Goal: Task Accomplishment & Management: Manage account settings

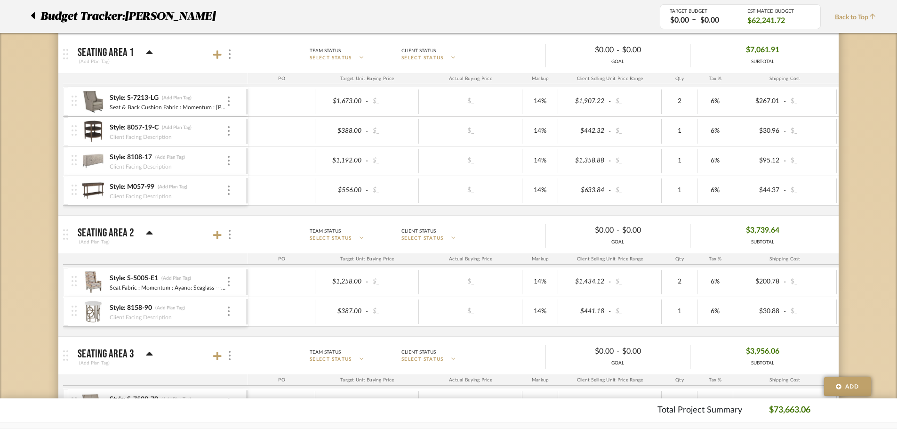
scroll to position [659, 0]
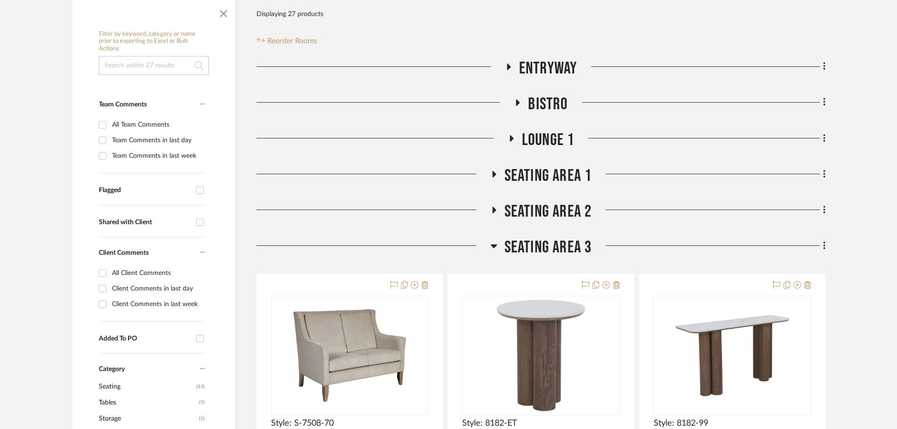
scroll to position [283, 0]
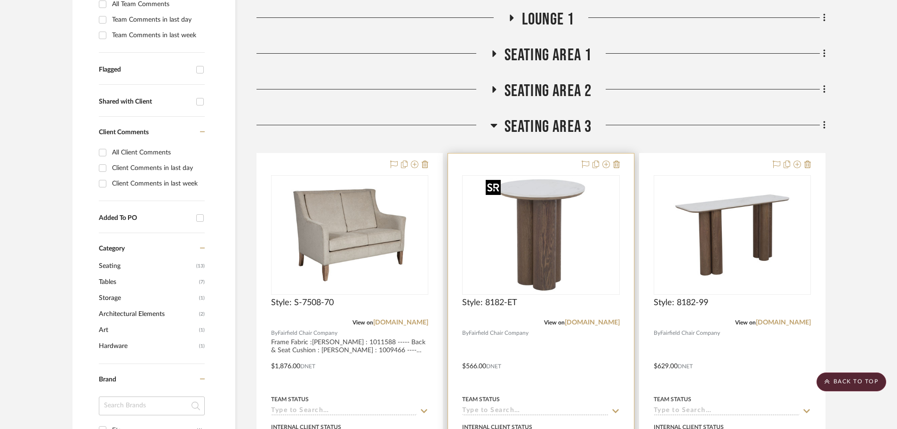
click at [542, 240] on img "0" at bounding box center [541, 235] width 118 height 118
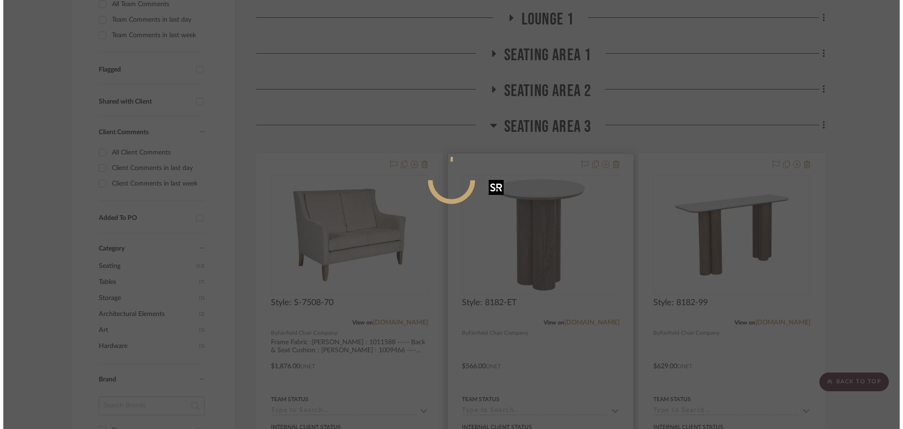
scroll to position [0, 0]
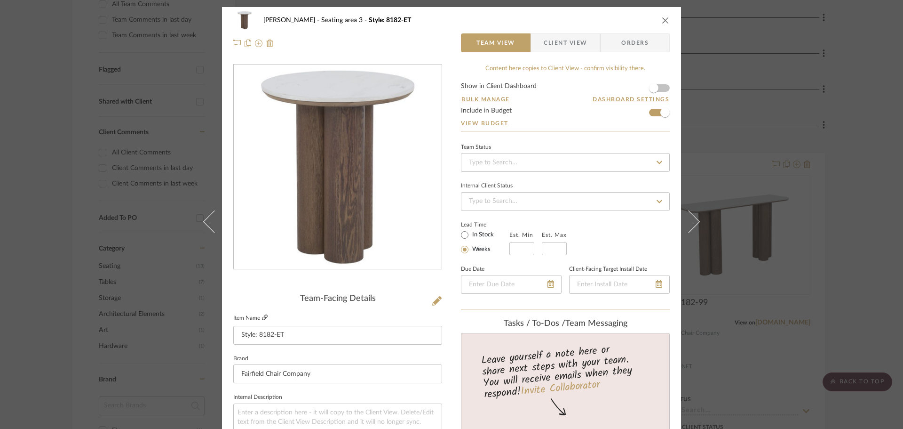
click at [262, 316] on icon at bounding box center [265, 317] width 6 height 6
click at [665, 17] on icon "close" at bounding box center [666, 20] width 8 height 8
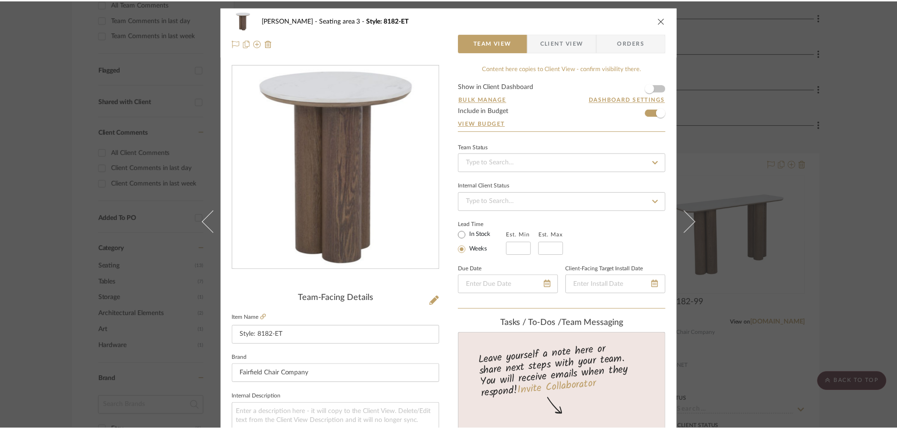
scroll to position [283, 0]
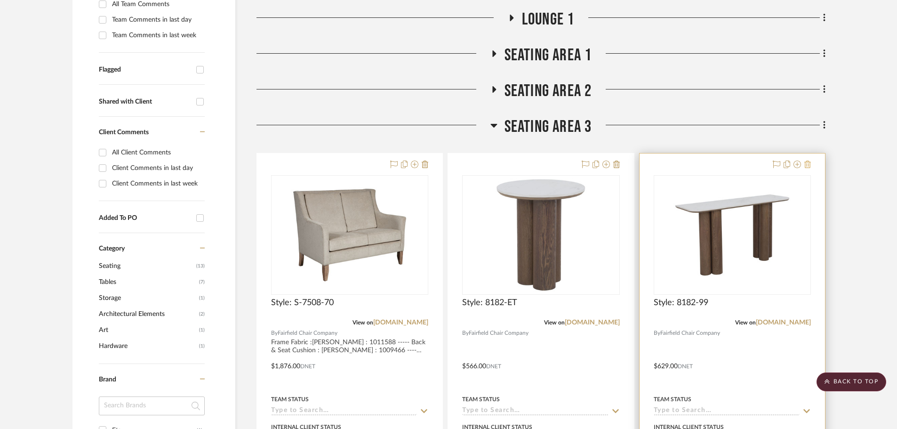
click at [807, 162] on icon at bounding box center [807, 164] width 7 height 8
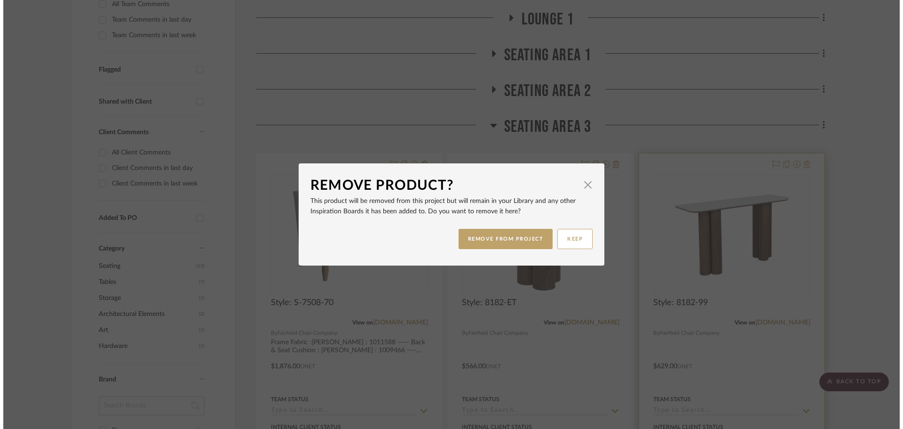
scroll to position [0, 0]
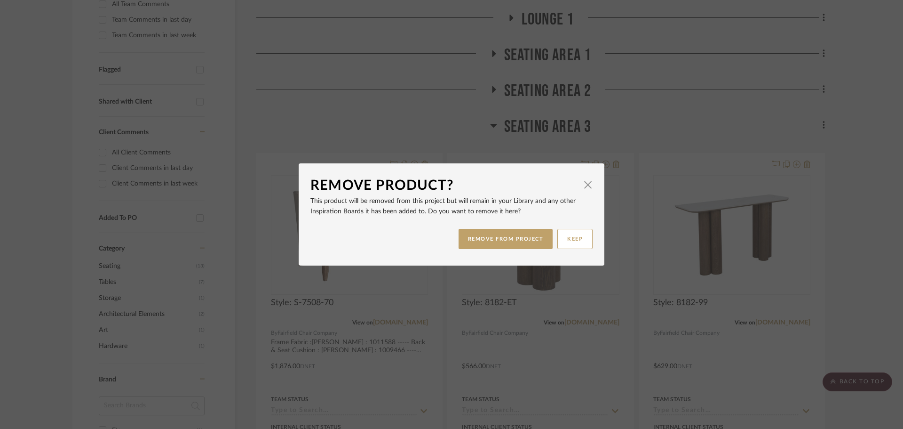
click at [552, 232] on div "REMOVE FROM PROJECT KEEP" at bounding box center [451, 239] width 282 height 30
click at [544, 232] on button "REMOVE FROM PROJECT" at bounding box center [506, 239] width 95 height 20
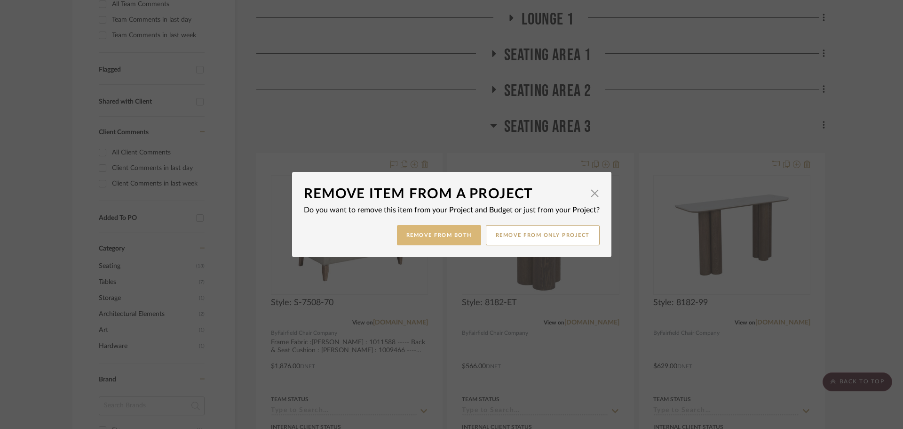
click at [456, 230] on button "Remove from Both" at bounding box center [439, 235] width 84 height 20
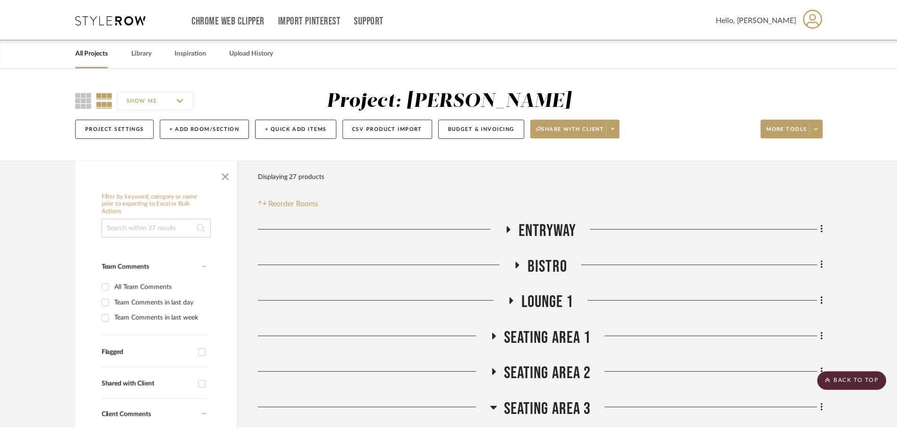
scroll to position [283, 0]
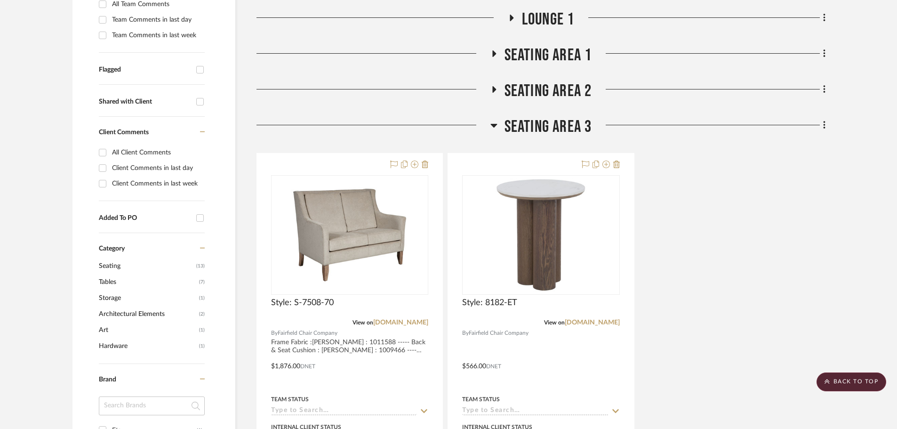
click at [495, 88] on icon at bounding box center [493, 89] width 11 height 7
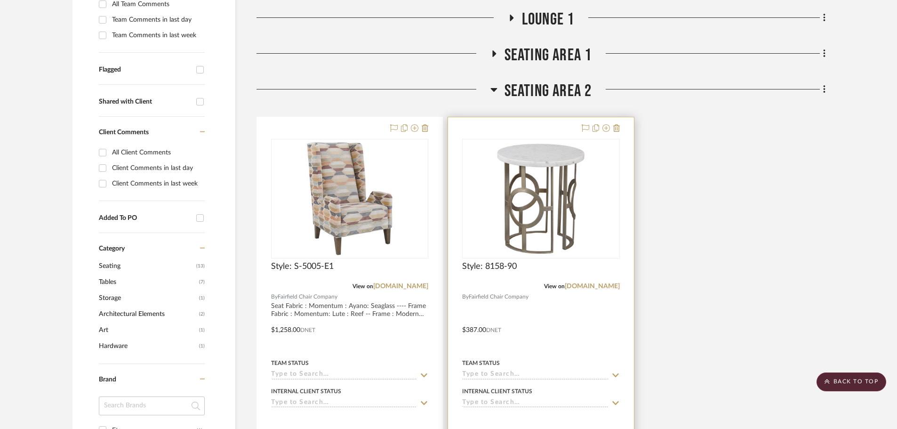
click at [542, 222] on img "0" at bounding box center [541, 199] width 118 height 118
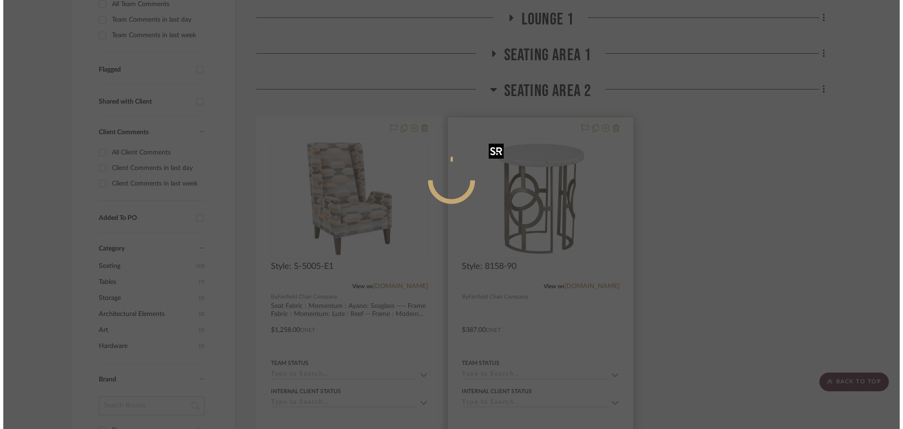
scroll to position [0, 0]
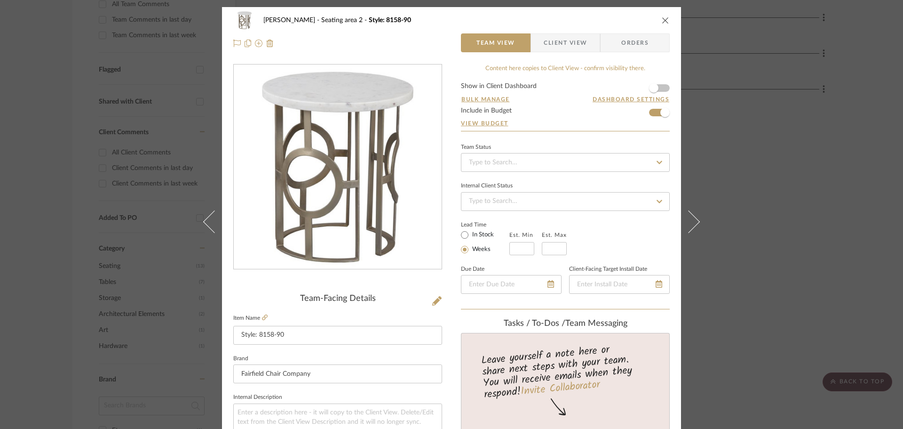
click at [663, 18] on icon "close" at bounding box center [666, 20] width 8 height 8
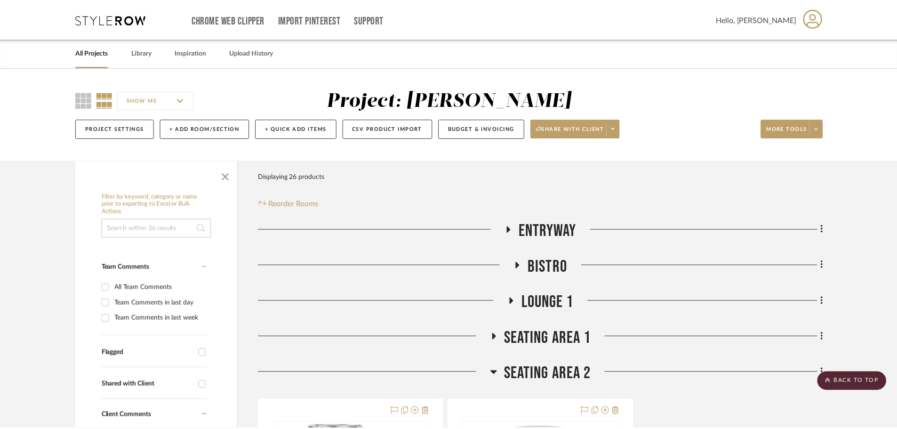
scroll to position [283, 0]
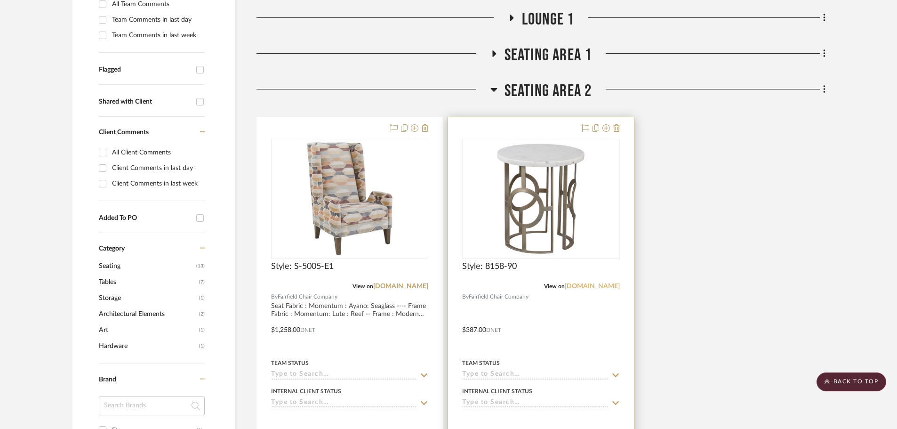
click at [599, 285] on link "[DOMAIN_NAME]" at bounding box center [591, 286] width 55 height 7
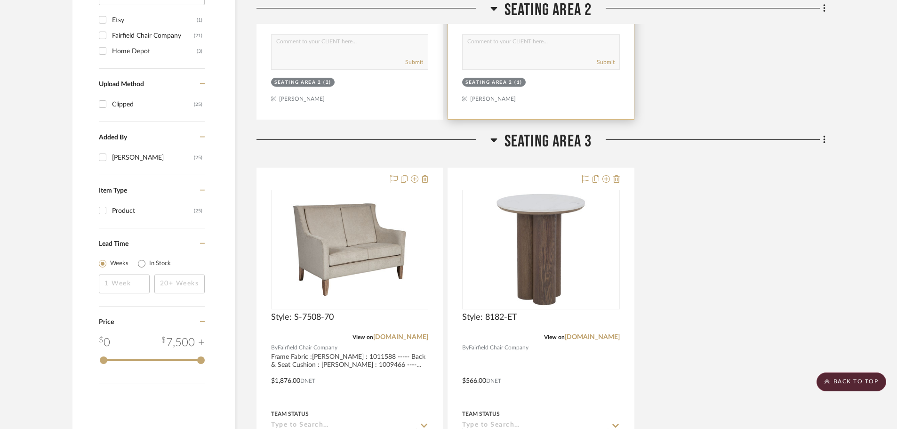
scroll to position [707, 0]
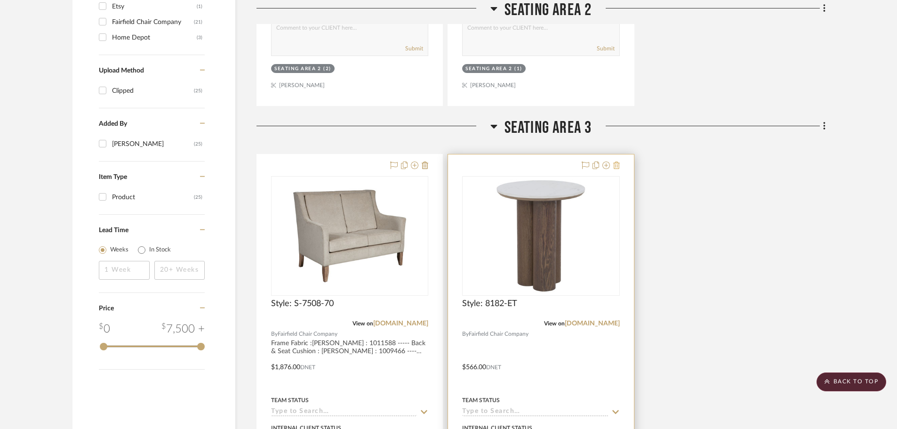
click at [616, 166] on icon at bounding box center [616, 165] width 7 height 8
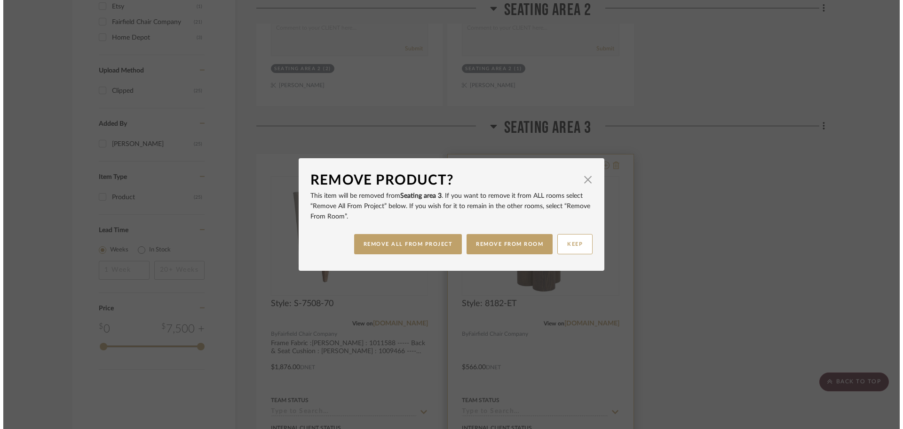
scroll to position [0, 0]
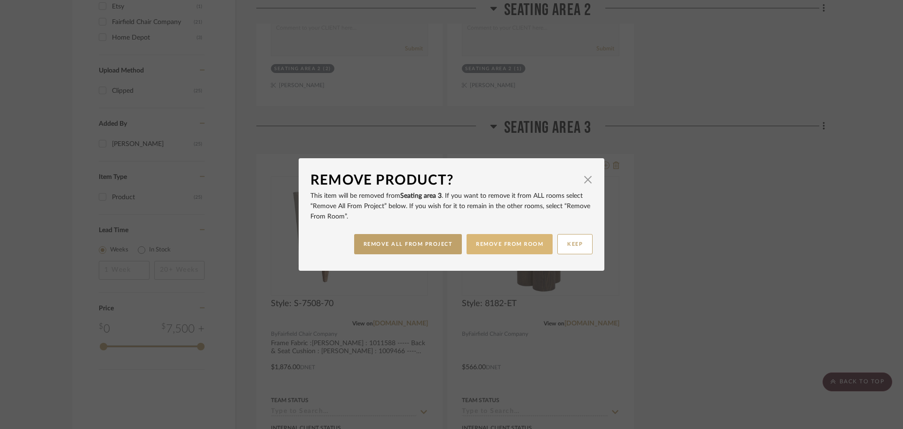
click at [518, 248] on button "REMOVE FROM ROOM" at bounding box center [510, 244] width 86 height 20
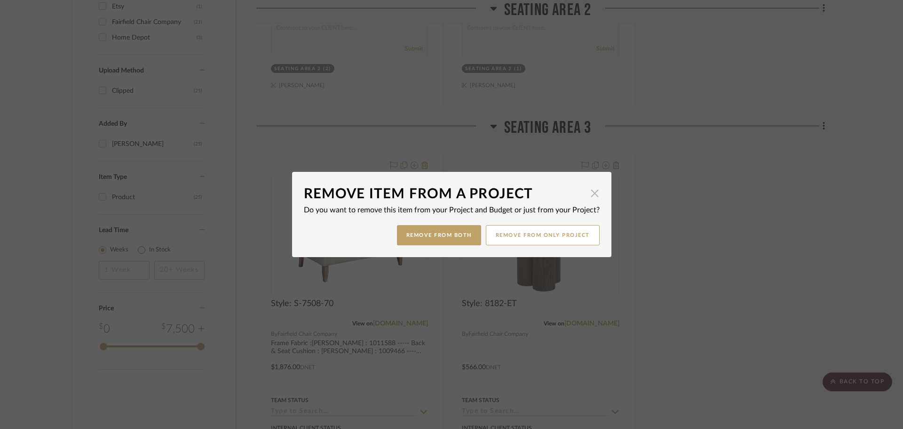
click at [588, 194] on span "button" at bounding box center [595, 192] width 19 height 19
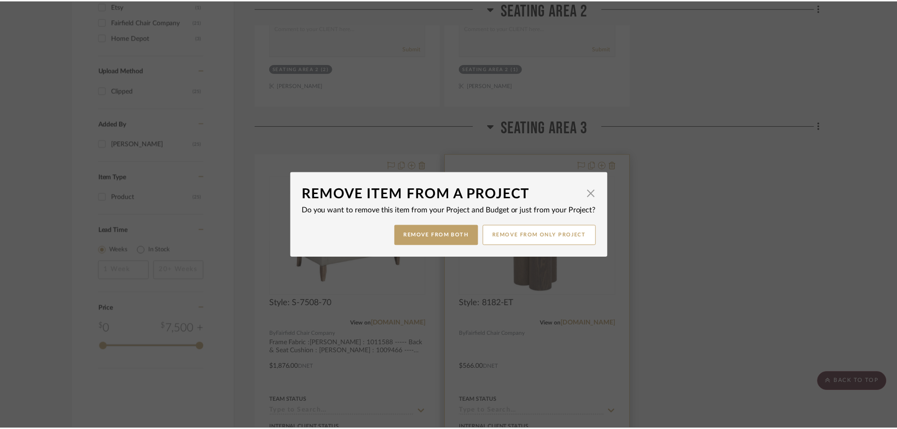
scroll to position [707, 0]
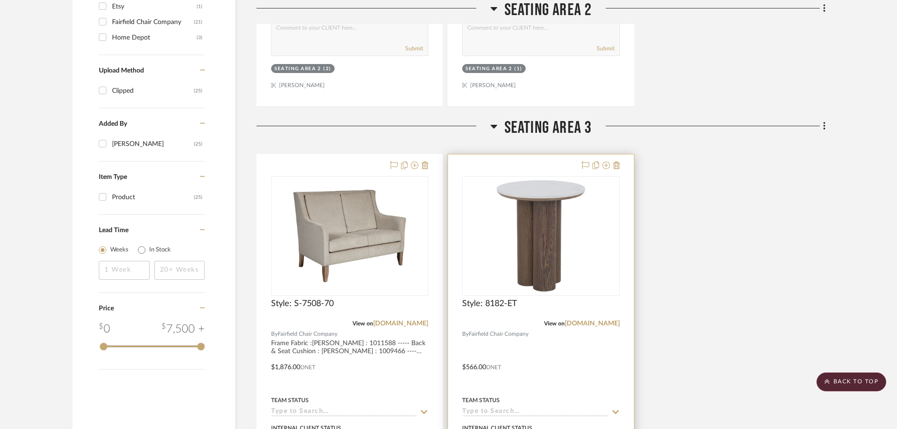
click at [620, 166] on div at bounding box center [540, 360] width 185 height 412
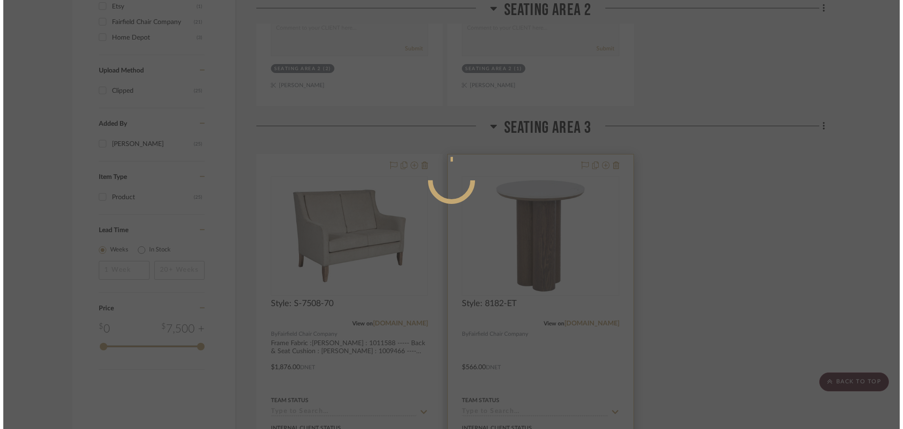
scroll to position [0, 0]
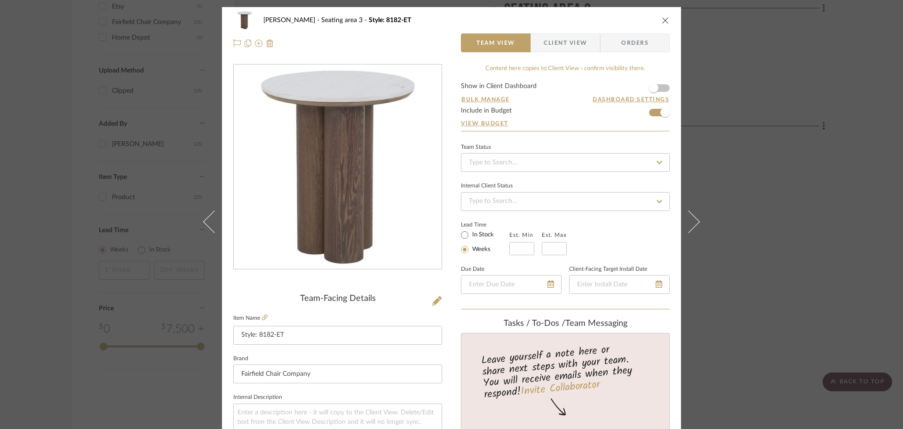
click at [662, 21] on icon "close" at bounding box center [666, 20] width 8 height 8
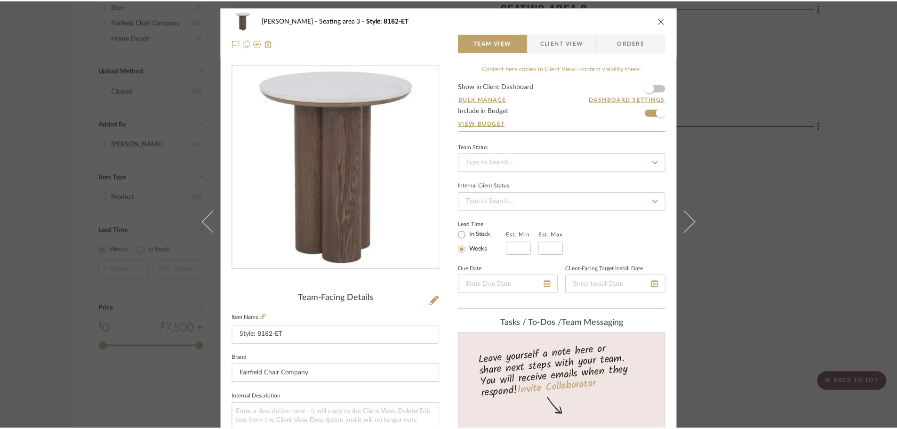
scroll to position [707, 0]
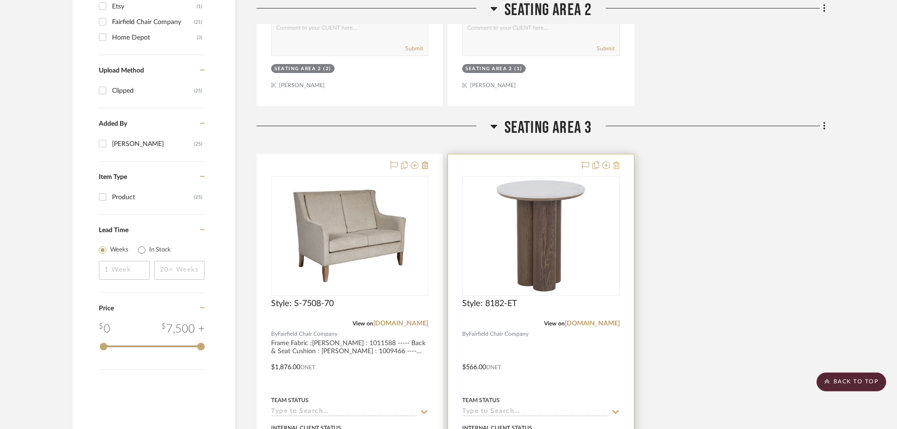
click at [614, 166] on icon at bounding box center [616, 165] width 7 height 8
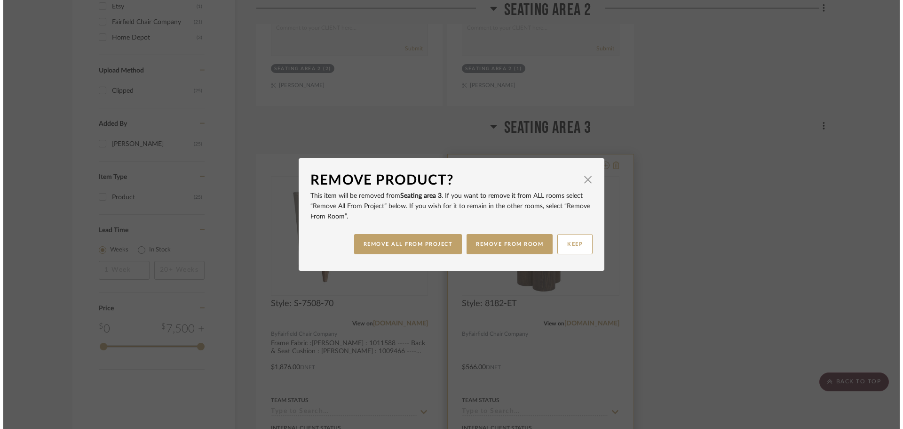
scroll to position [0, 0]
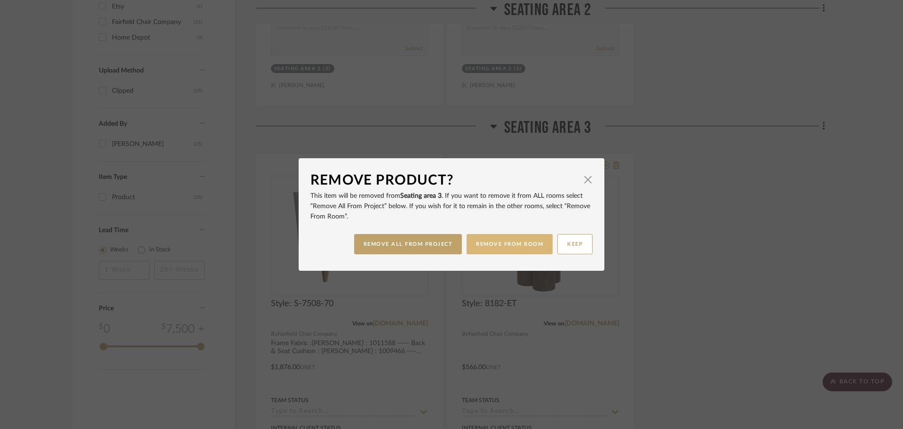
click at [522, 240] on button "REMOVE FROM ROOM" at bounding box center [510, 244] width 86 height 20
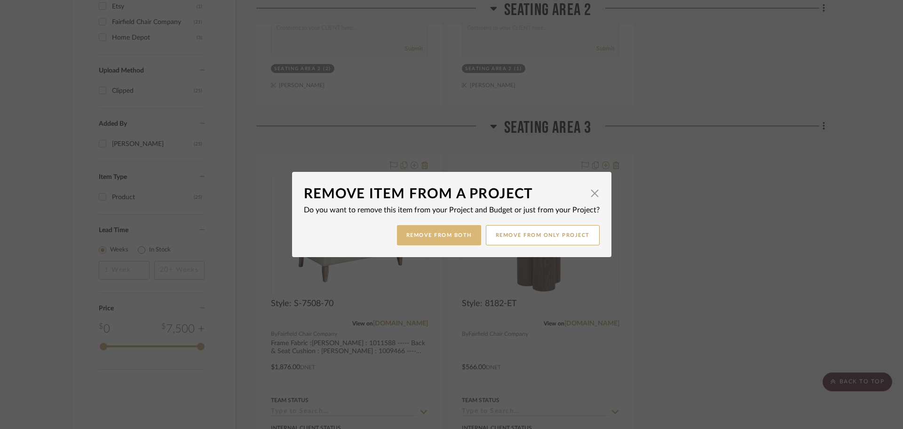
click at [465, 239] on button "Remove from Both" at bounding box center [439, 235] width 84 height 20
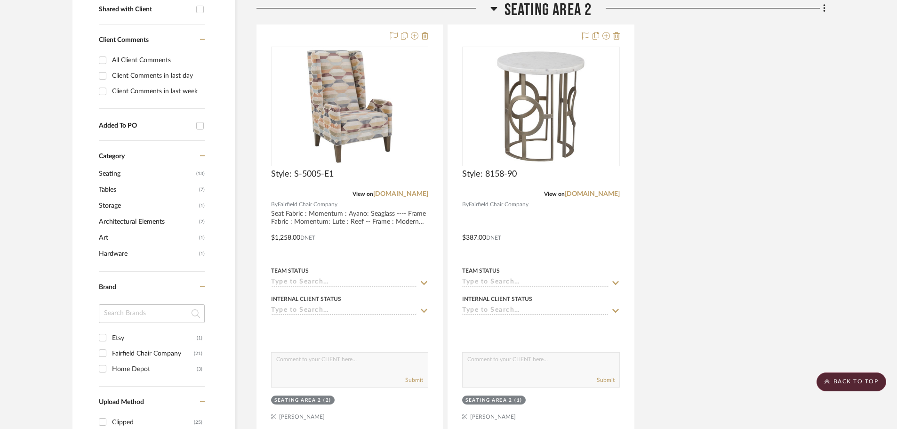
scroll to position [283, 0]
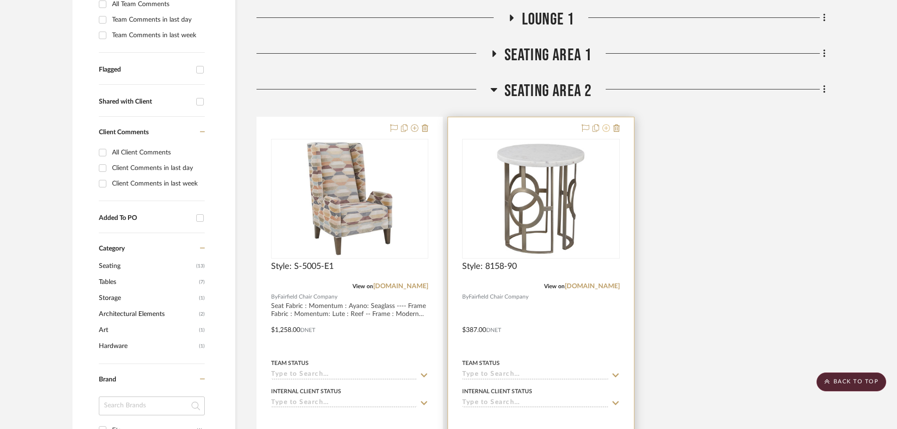
click at [605, 126] on icon at bounding box center [606, 128] width 8 height 8
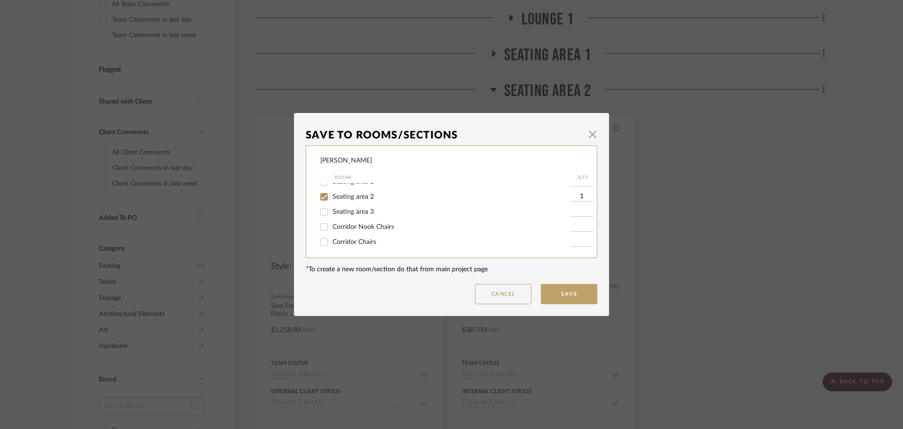
scroll to position [39, 0]
click at [313, 221] on div "Taylor Room QTY Entryway Bistro Lounge 1 Seating area 1 Seating area 2 1 Seatin…" at bounding box center [452, 201] width 292 height 112
click at [318, 223] on input "Seating area 3" at bounding box center [324, 227] width 15 height 15
checkbox input "true"
type input "1"
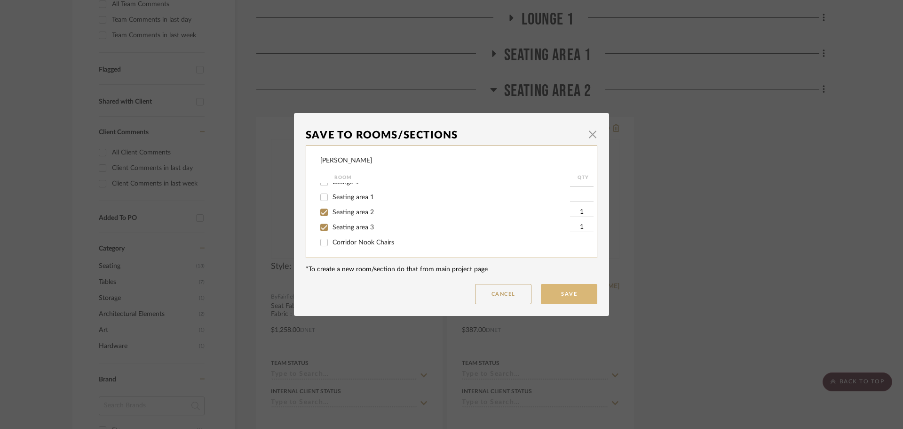
click at [577, 295] on button "Save" at bounding box center [569, 294] width 56 height 20
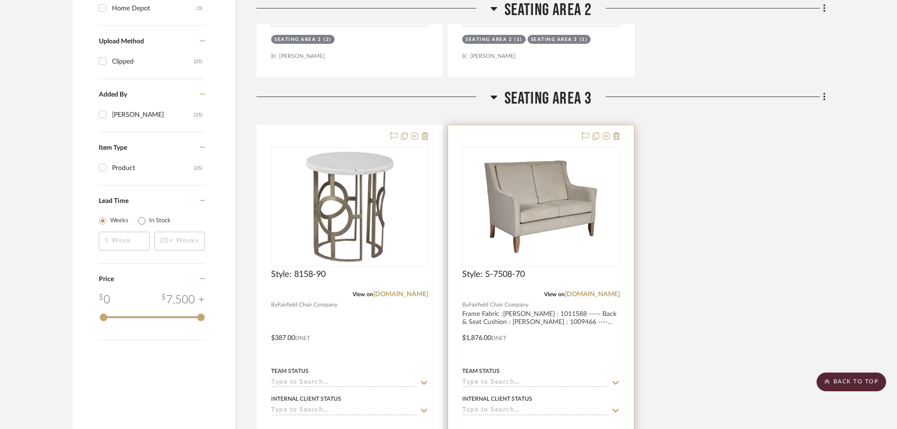
scroll to position [707, 0]
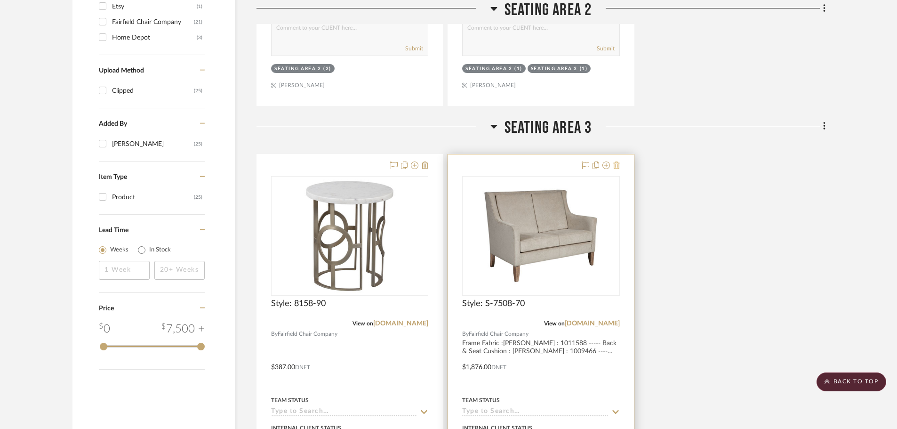
click at [619, 164] on icon at bounding box center [616, 165] width 7 height 8
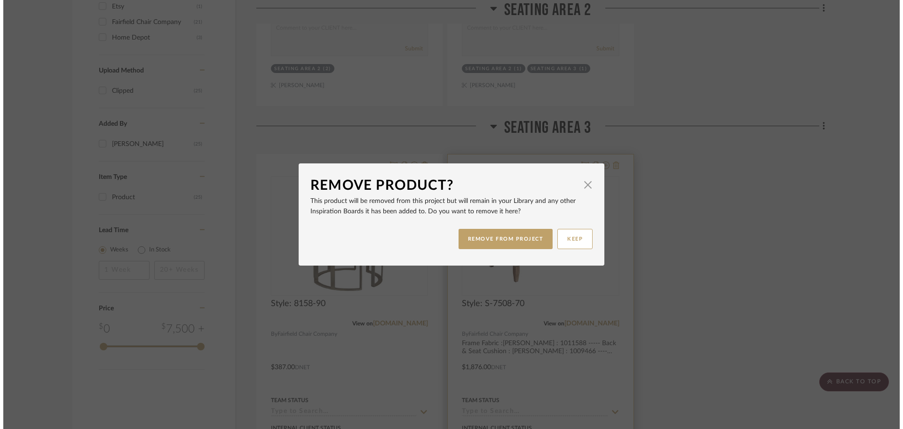
scroll to position [0, 0]
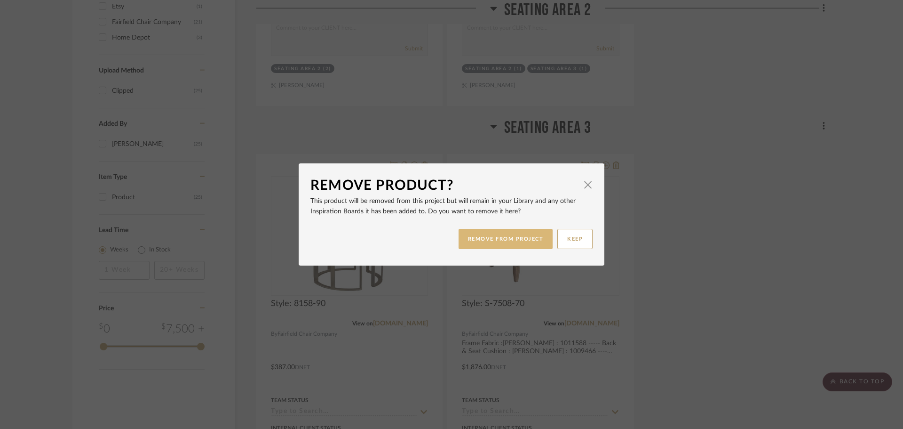
click at [535, 233] on button "REMOVE FROM PROJECT" at bounding box center [506, 239] width 95 height 20
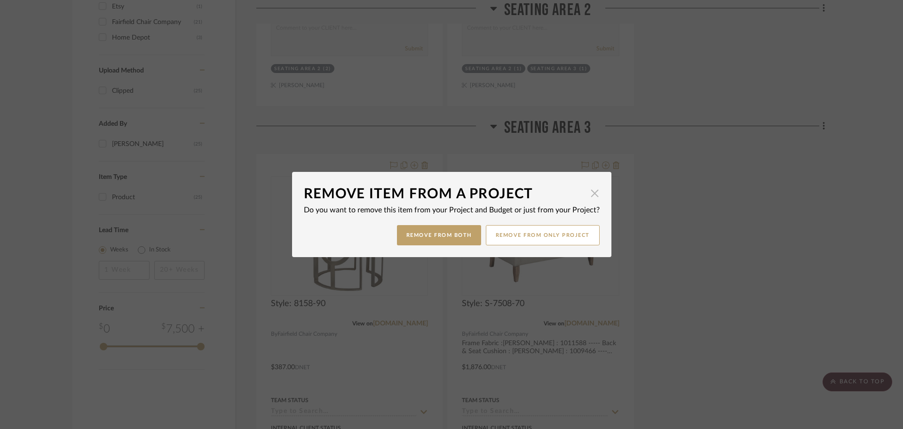
click at [590, 194] on span "button" at bounding box center [595, 192] width 19 height 19
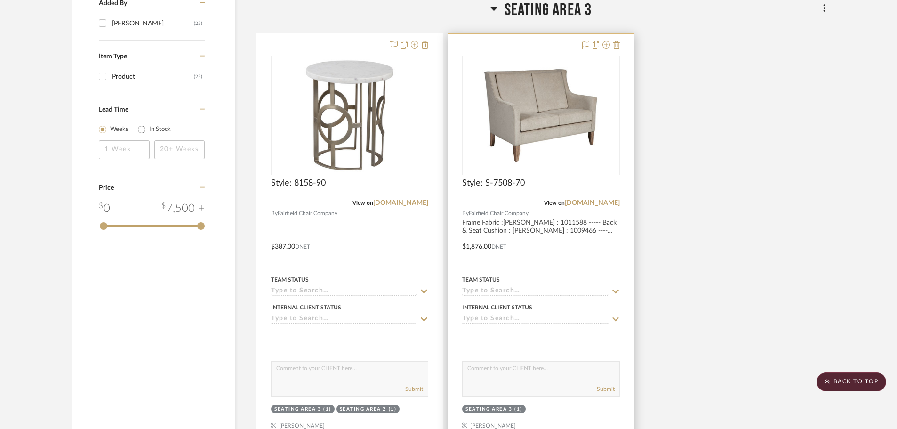
scroll to position [801, 0]
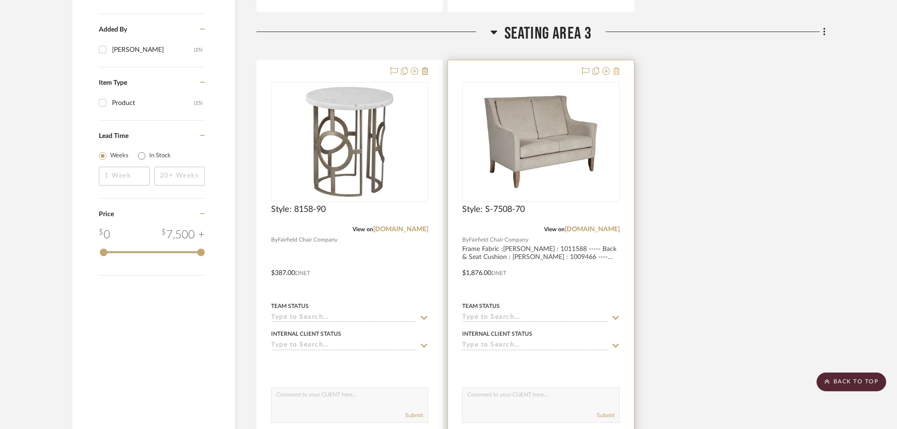
click at [619, 72] on icon at bounding box center [616, 71] width 7 height 8
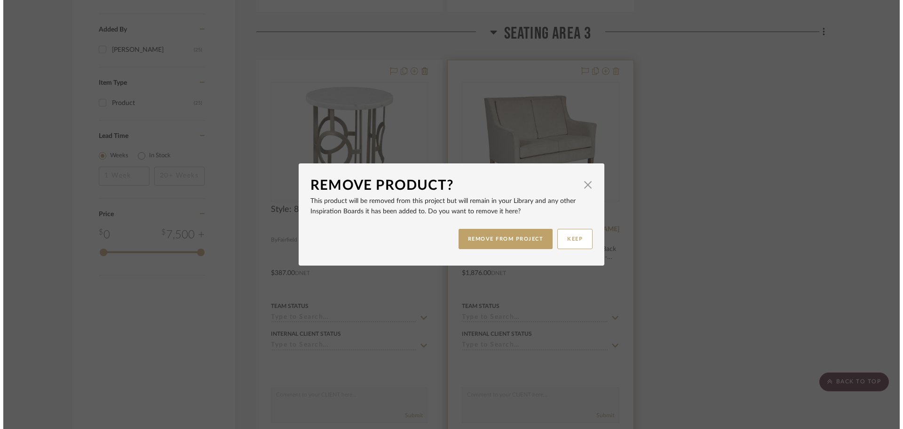
scroll to position [0, 0]
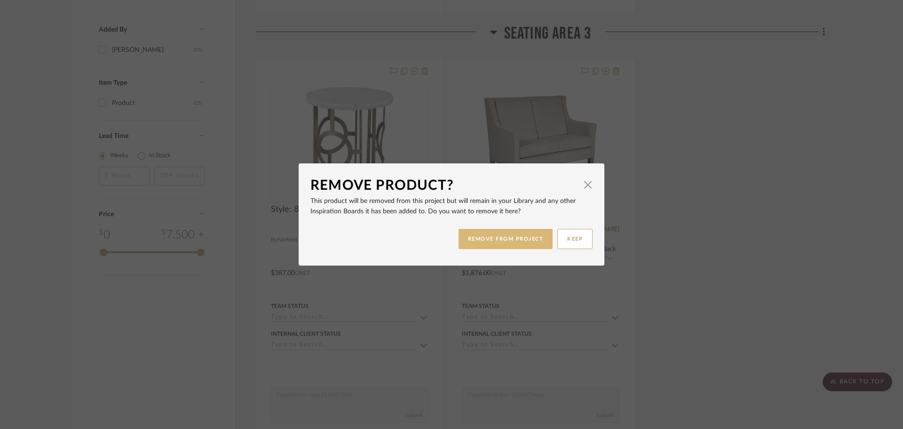
click at [539, 239] on button "REMOVE FROM PROJECT" at bounding box center [506, 239] width 95 height 20
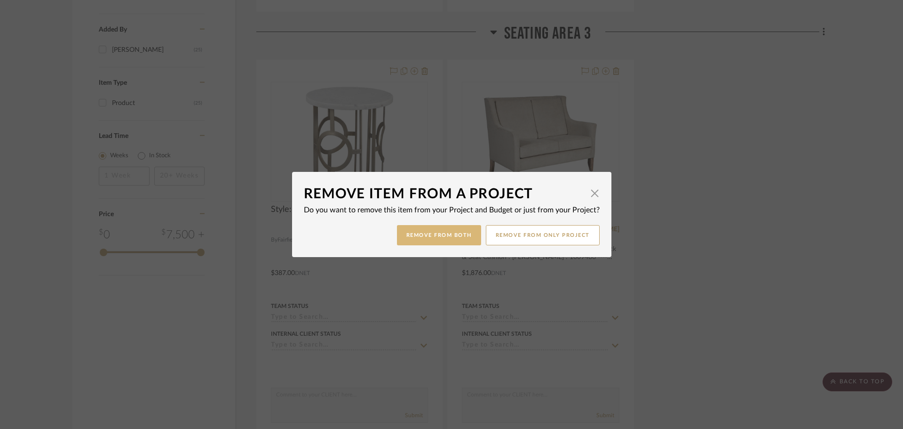
click at [471, 239] on button "Remove from Both" at bounding box center [439, 235] width 84 height 20
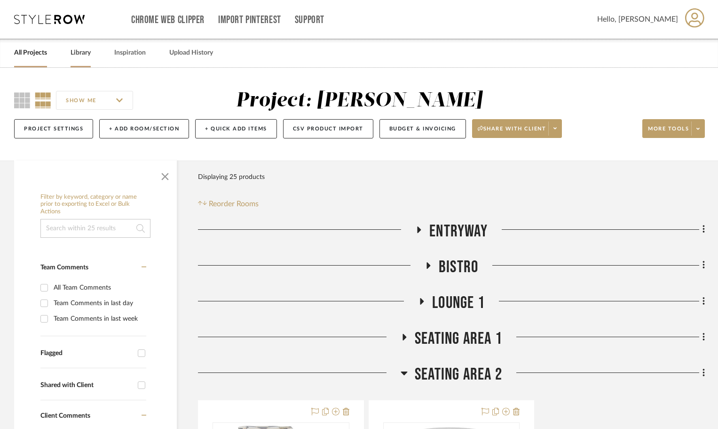
click at [90, 51] on link "Library" at bounding box center [81, 53] width 20 height 13
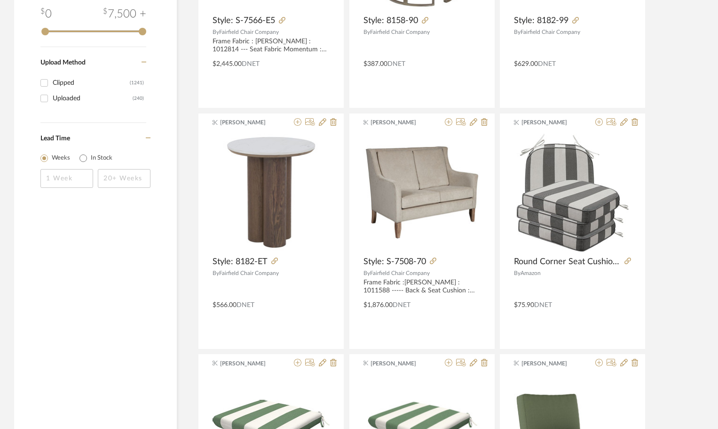
scroll to position [1270, 0]
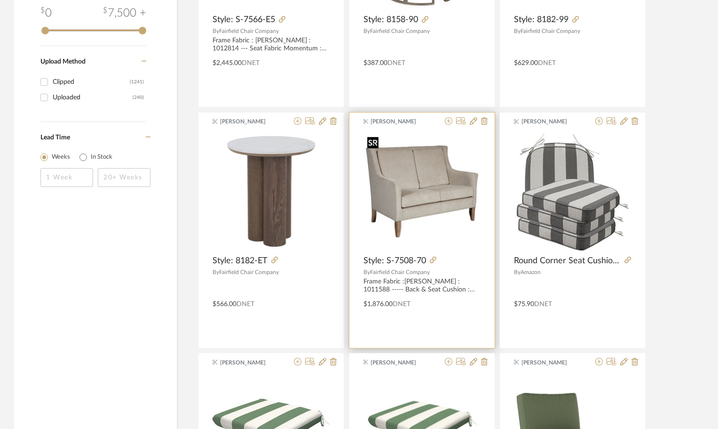
click at [0, 0] on img at bounding box center [0, 0] width 0 height 0
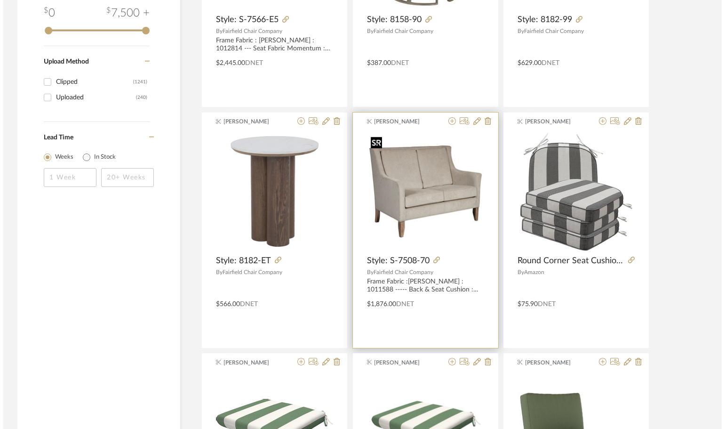
scroll to position [0, 0]
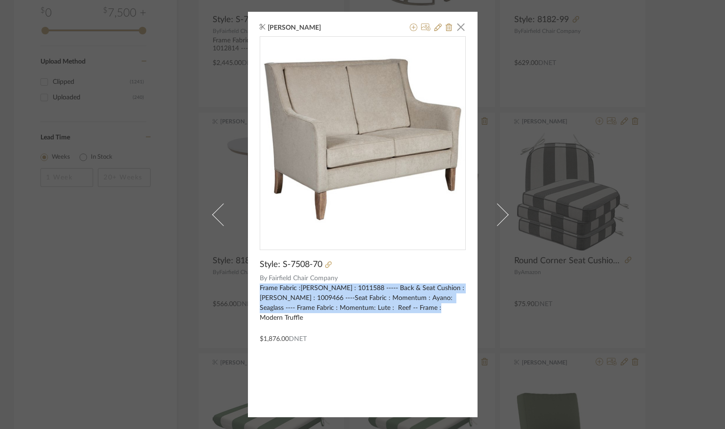
drag, startPoint x: 425, startPoint y: 308, endPoint x: 255, endPoint y: 288, distance: 170.4
click at [255, 288] on div "Molly Reno × Style: S-7508-70 By Fairfield Chair Company Frame Fabric :Burch : …" at bounding box center [363, 214] width 230 height 405
copy div "Frame Fabric :Burch : 1011588 ----- Back & Seat Cushion : Bruch : 1009466 ----S…"
click at [454, 29] on span "button" at bounding box center [461, 26] width 19 height 19
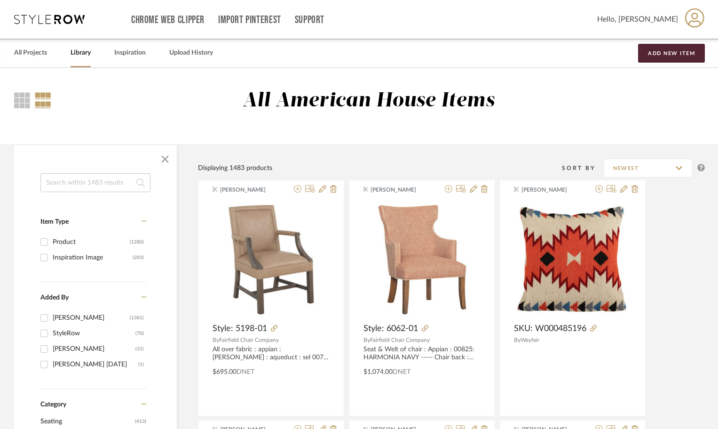
click at [71, 24] on icon at bounding box center [49, 19] width 71 height 9
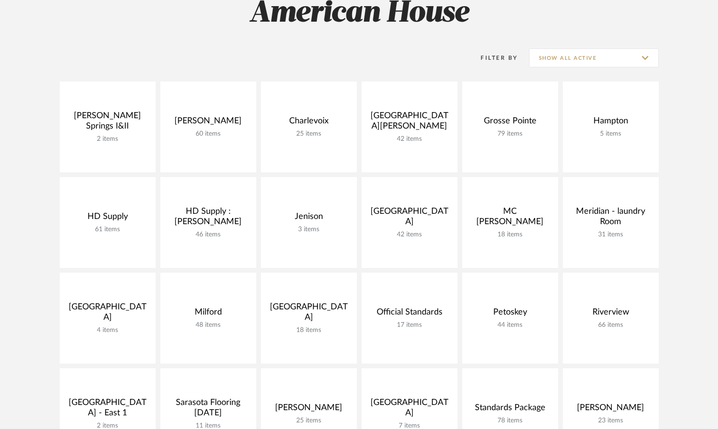
scroll to position [282, 0]
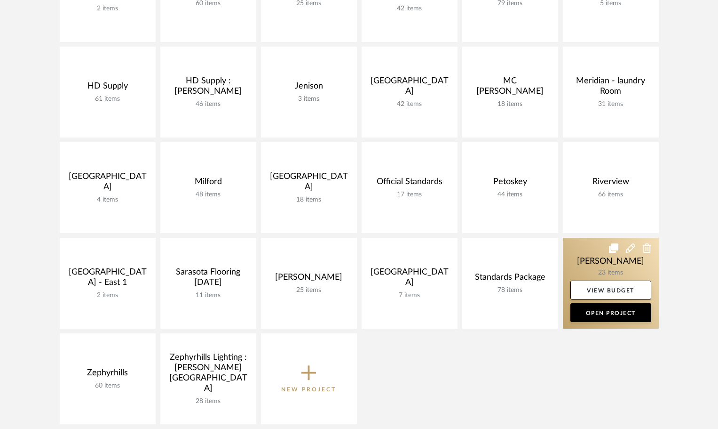
click at [585, 262] on link at bounding box center [611, 283] width 96 height 91
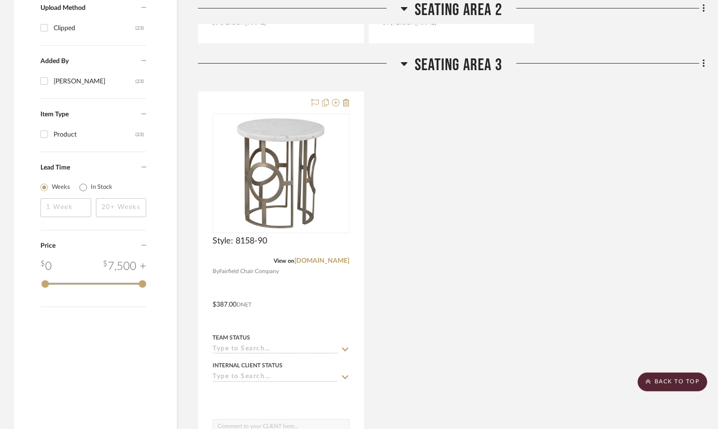
scroll to position [753, 0]
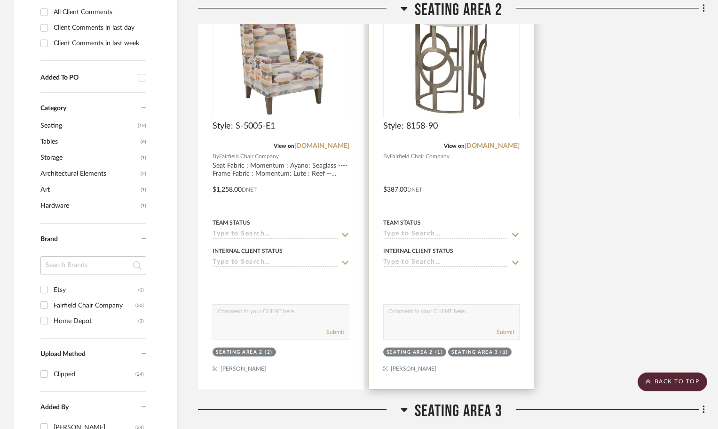
scroll to position [329, 0]
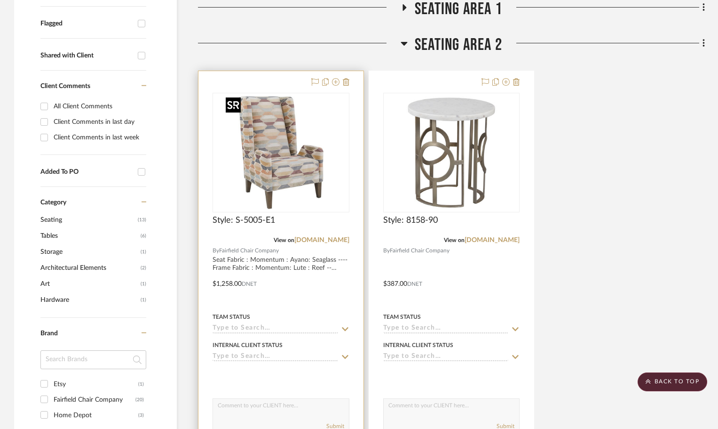
click at [0, 0] on img at bounding box center [0, 0] width 0 height 0
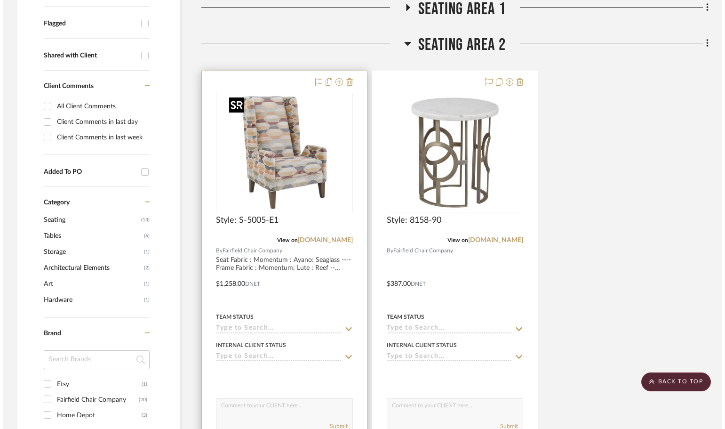
scroll to position [0, 0]
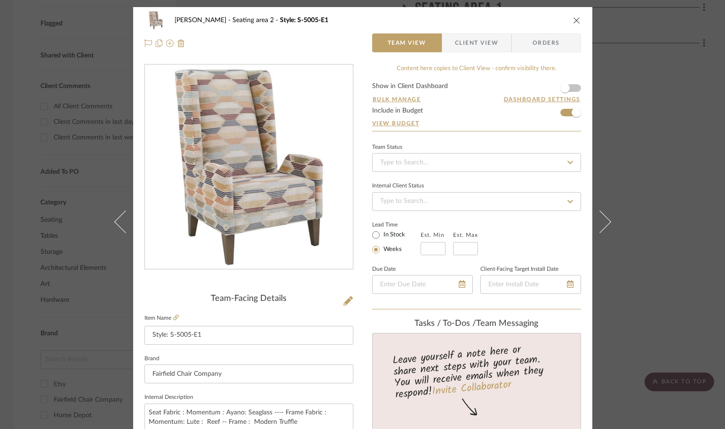
click at [573, 19] on icon "close" at bounding box center [577, 20] width 8 height 8
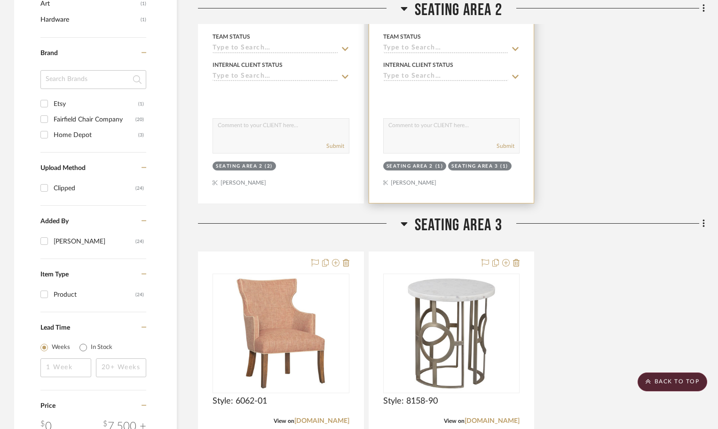
scroll to position [753, 0]
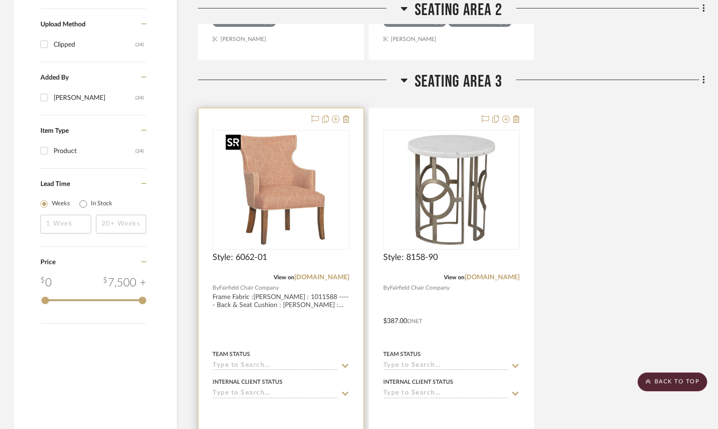
click at [0, 0] on img at bounding box center [0, 0] width 0 height 0
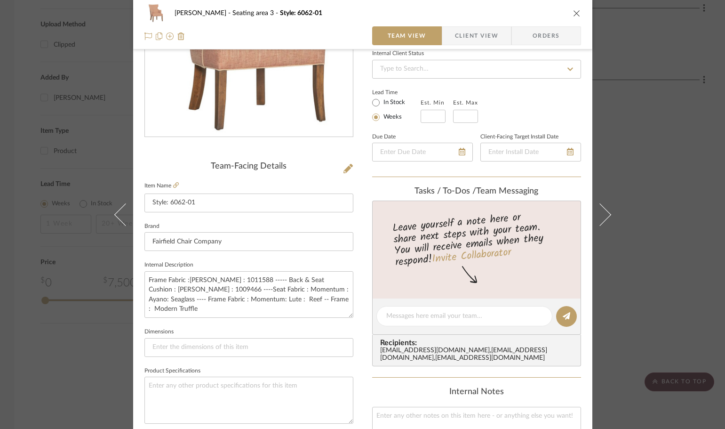
scroll to position [141, 0]
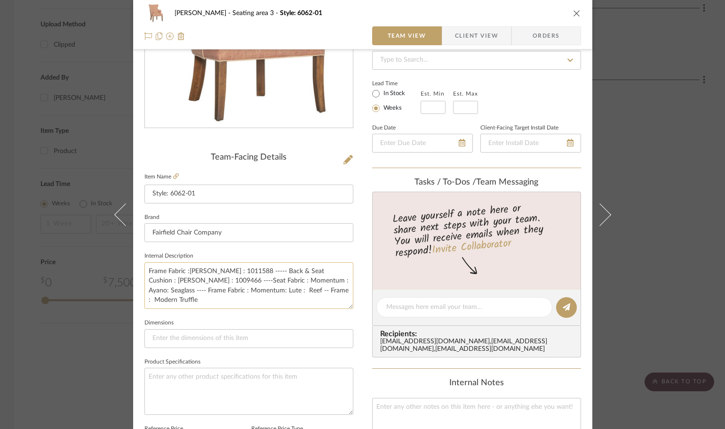
click at [222, 271] on textarea "Frame Fabric :Burch : 1011588 ----- Back & Seat Cushion : Bruch : 1009466 ----S…" at bounding box center [248, 285] width 209 height 47
click at [264, 271] on textarea "Frame Fabric :Burch : 1011588 ----- Back & Seat Cushion : Bruch : 1009466 ----S…" at bounding box center [248, 285] width 209 height 47
drag, startPoint x: 273, startPoint y: 272, endPoint x: 251, endPoint y: 270, distance: 22.2
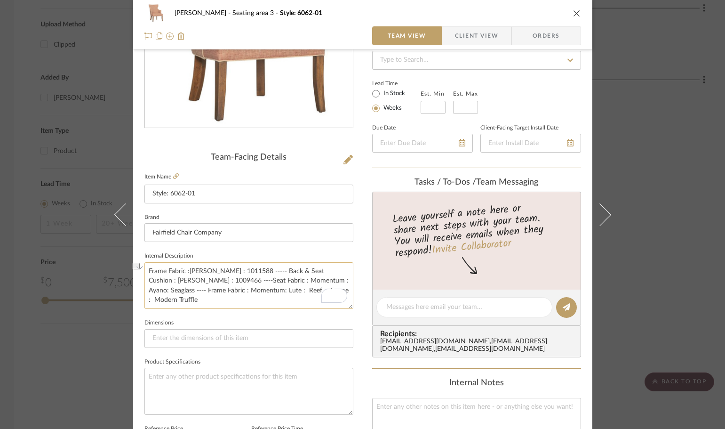
click at [251, 270] on textarea "Frame Fabric :Burch : 1011588 ----- Back & Seat Cushion : Bruch : 1009466 ----S…" at bounding box center [248, 285] width 209 height 47
drag, startPoint x: 253, startPoint y: 270, endPoint x: 340, endPoint y: 272, distance: 87.5
click at [340, 272] on textarea "Frame Fabric :Burch : 1011588 ----- Seat Cushion : Bruch : 1009466 ----Seat Fab…" at bounding box center [248, 285] width 209 height 47
drag, startPoint x: 182, startPoint y: 281, endPoint x: 296, endPoint y: 281, distance: 113.8
click at [296, 281] on textarea "Frame Fabric :Burch : 1011588 ----Seat Fabric : Momentum : Ayano: Seaglass ----…" at bounding box center [248, 285] width 209 height 47
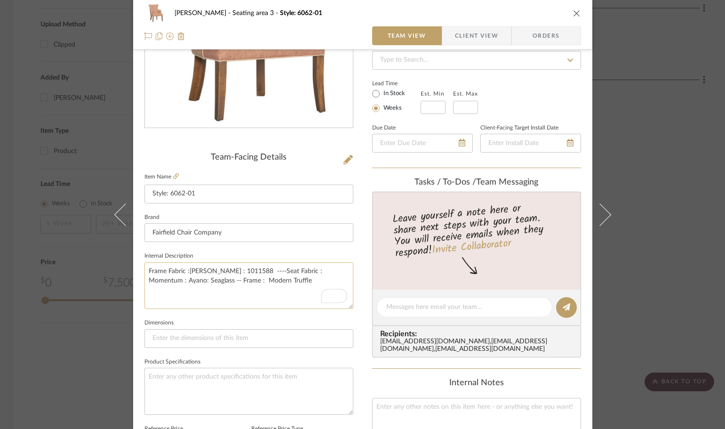
click at [295, 292] on textarea "Frame Fabric :Burch : 1011588 ----Seat Fabric : Momentum : Ayano: Seaglass -- F…" at bounding box center [248, 285] width 209 height 47
type textarea "Frame Fabric :Burch : 1011588 ----Seat Fabric : Momentum : Ayano: Seaglass -- F…"
click at [573, 14] on icon "close" at bounding box center [577, 13] width 8 height 8
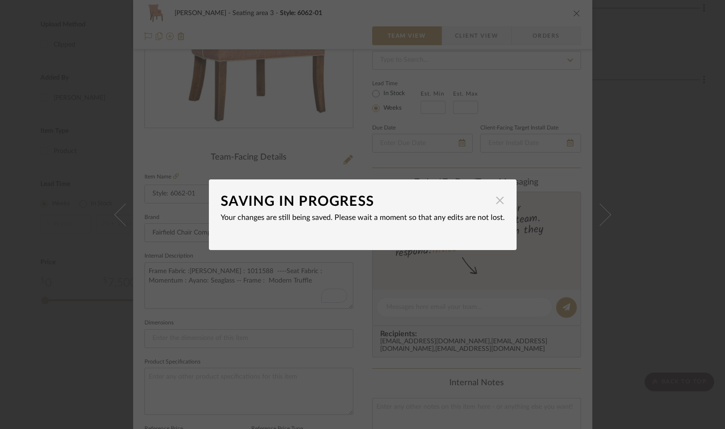
click at [498, 199] on span "button" at bounding box center [500, 200] width 19 height 19
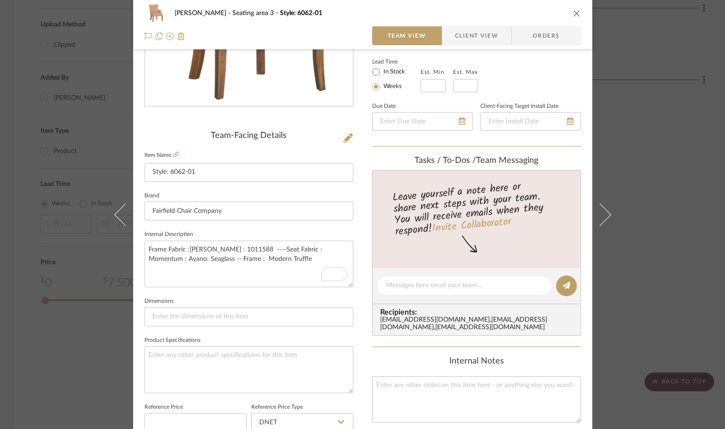
scroll to position [141, 0]
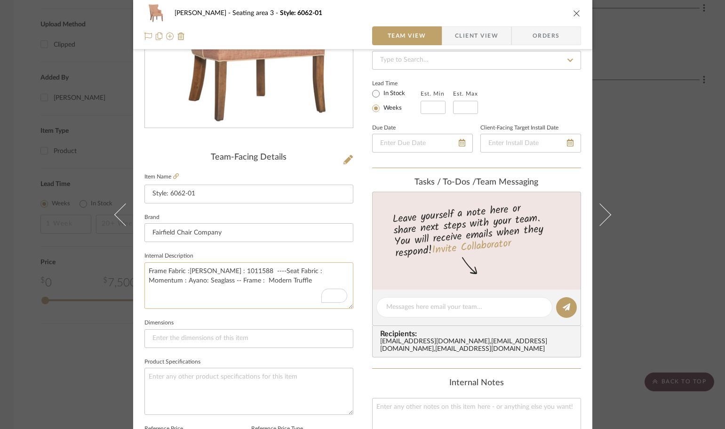
click at [259, 297] on textarea "Frame Fabric :Burch : 1011588 ----Seat Fabric : Momentum : Ayano: Seaglass -- F…" at bounding box center [248, 285] width 209 height 47
drag, startPoint x: 186, startPoint y: 270, endPoint x: 239, endPoint y: 273, distance: 52.7
click at [239, 273] on textarea "Frame Fabric :Burch : 1011588 ----Seat Fabric : Momentum : Ayano: Seaglass -- F…" at bounding box center [248, 285] width 209 height 47
click at [296, 270] on textarea "Frame Fabric :---Seat Fabric : Momentum : Ayano: Seaglass -- Frame : Modern Tru…" at bounding box center [248, 285] width 209 height 47
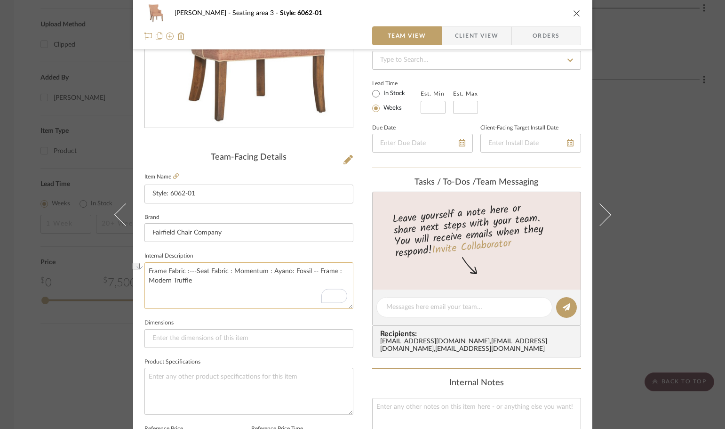
drag, startPoint x: 268, startPoint y: 268, endPoint x: 143, endPoint y: 275, distance: 125.3
click at [144, 275] on textarea "Frame Fabric :---Seat Fabric : Momentum : Ayano: Fossil -- Frame : Modern Truff…" at bounding box center [248, 285] width 209 height 47
click at [232, 273] on textarea "Chair Fabric Ayano: Fossil -- Frame : Modern Truffle" at bounding box center [248, 285] width 209 height 47
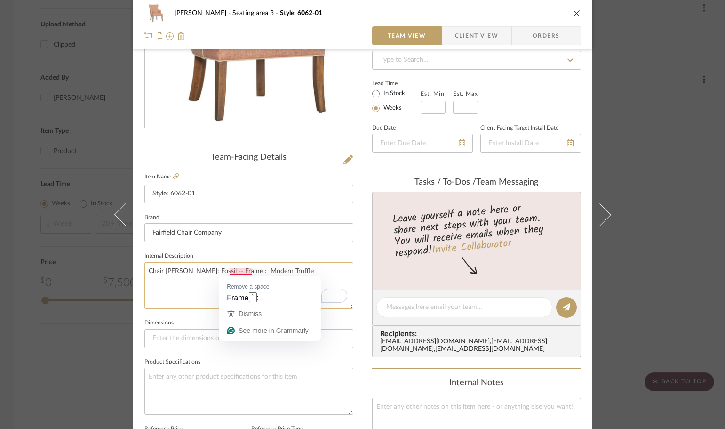
click at [232, 273] on textarea "Chair Fabric Ayano: Fossil -- Frame : Modern Truffle" at bounding box center [248, 285] width 209 height 47
drag, startPoint x: 297, startPoint y: 271, endPoint x: 249, endPoint y: 271, distance: 48.0
click at [249, 271] on textarea "Chair Fabric Ayano: Fossil -- Welt : Modern Truffle" at bounding box center [248, 285] width 209 height 47
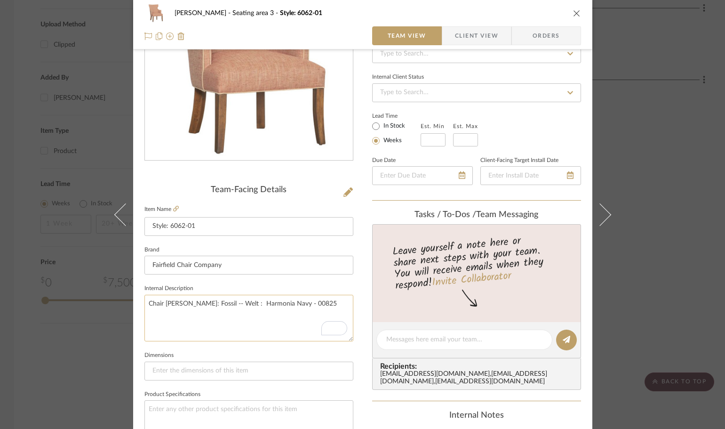
scroll to position [94, 0]
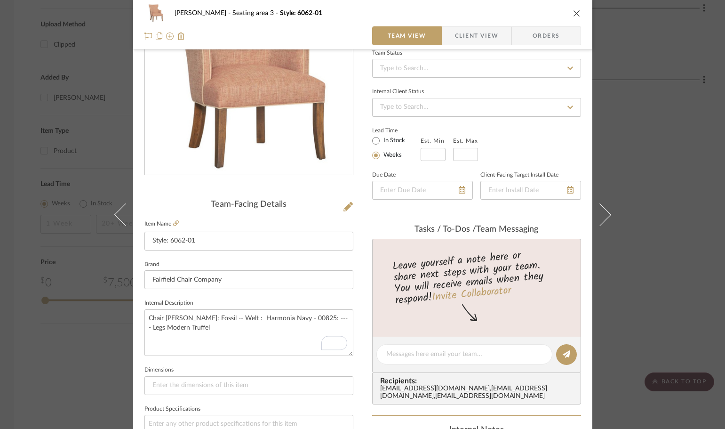
type textarea "Chair [PERSON_NAME]: Fossil -- Welt : Harmonia Navy - 00825: ---- Legs Modern T…"
click at [221, 370] on fieldset "Dimensions" at bounding box center [248, 379] width 209 height 32
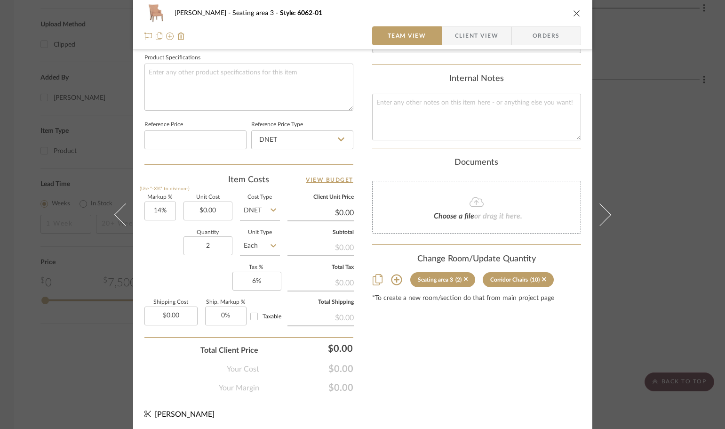
scroll to position [447, 0]
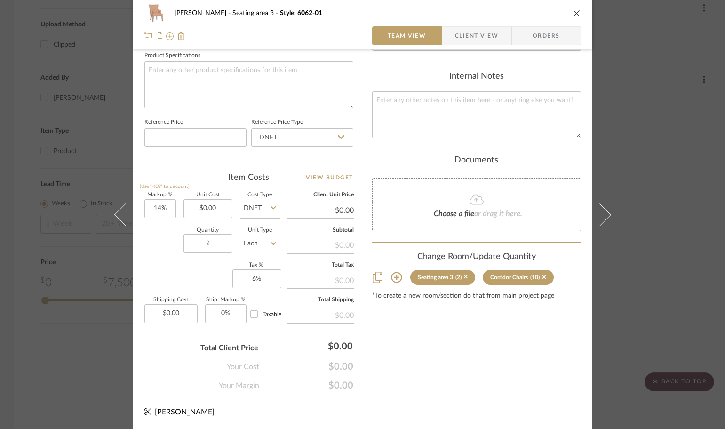
click at [573, 12] on icon "close" at bounding box center [577, 13] width 8 height 8
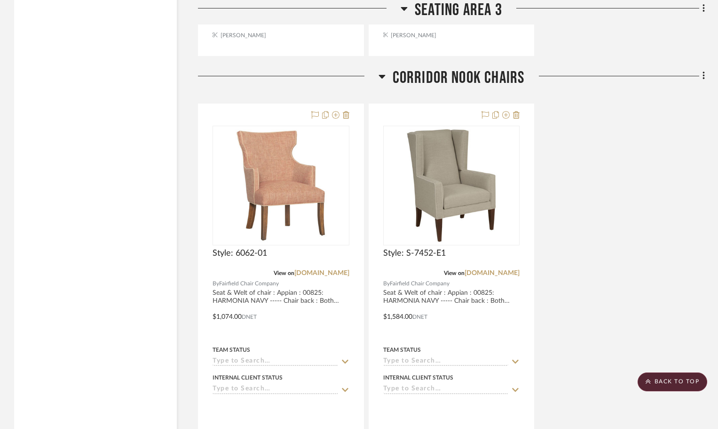
scroll to position [1270, 0]
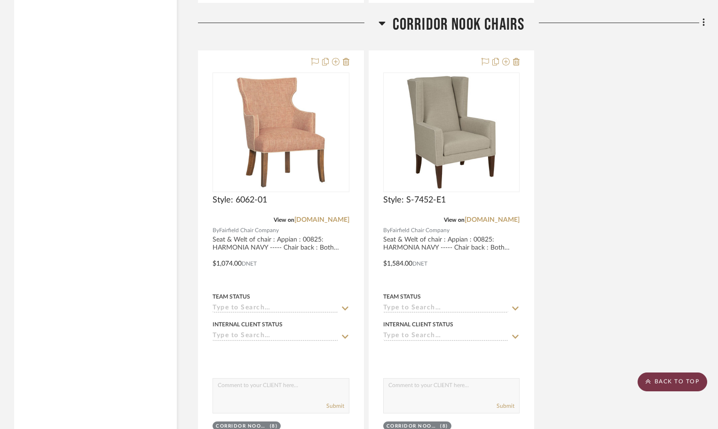
click at [659, 386] on scroll-to-top-button "BACK TO TOP" at bounding box center [673, 381] width 70 height 19
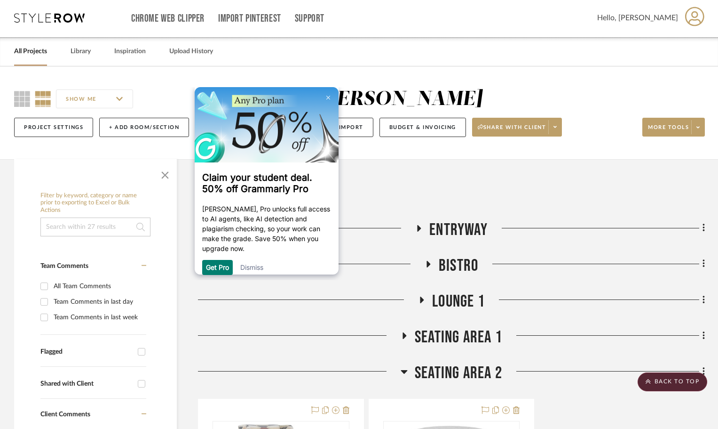
scroll to position [0, 0]
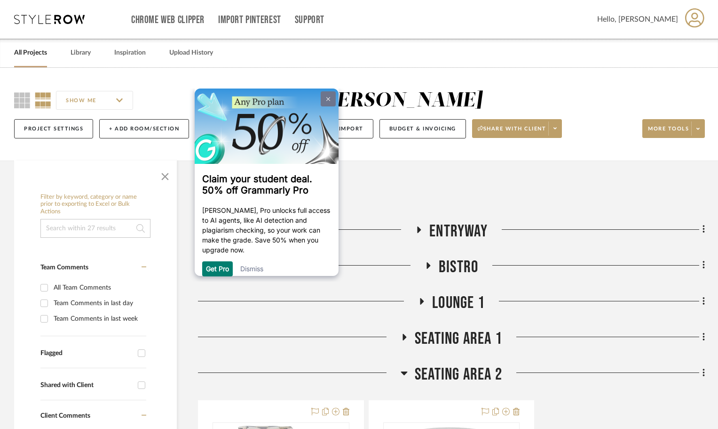
click at [326, 99] on img at bounding box center [328, 99] width 4 height 4
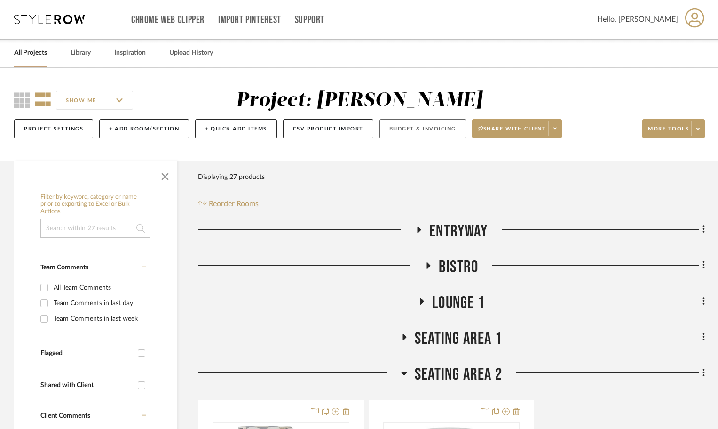
click at [433, 130] on button "Budget & Invoicing" at bounding box center [423, 128] width 87 height 19
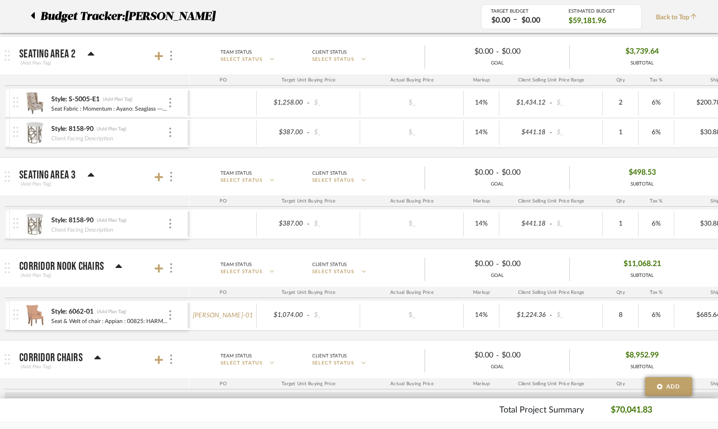
scroll to position [753, 0]
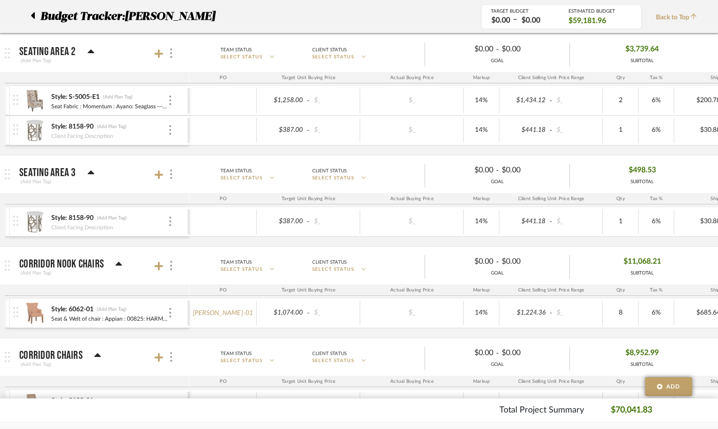
click at [154, 174] on mat-panel-title "Seating area 3 (Add Plan Tag)" at bounding box center [102, 174] width 166 height 23
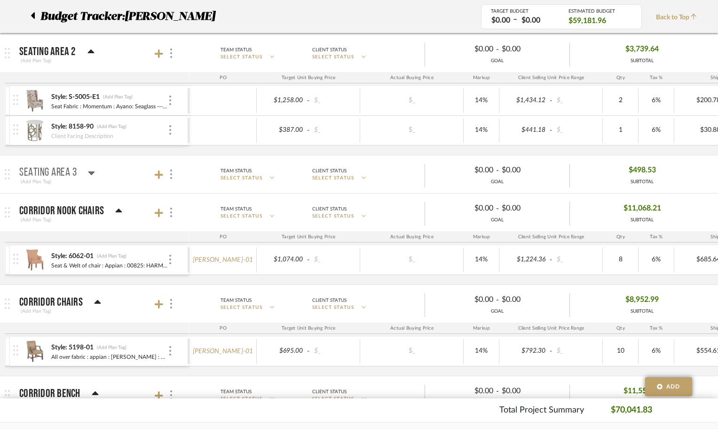
click at [154, 174] on mat-panel-title "Seating area 3 (Add Plan Tag)" at bounding box center [102, 174] width 166 height 23
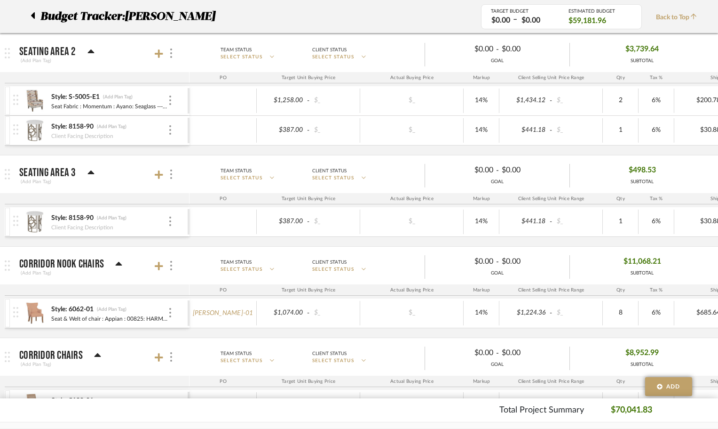
click at [173, 219] on div "Style: 8158-90 (Add Plan Tag) Client Facing Description" at bounding box center [100, 221] width 175 height 29
click at [167, 219] on div "Style: 8158-90 (Add Plan Tag)" at bounding box center [109, 218] width 117 height 9
click at [172, 173] on img at bounding box center [171, 173] width 2 height 9
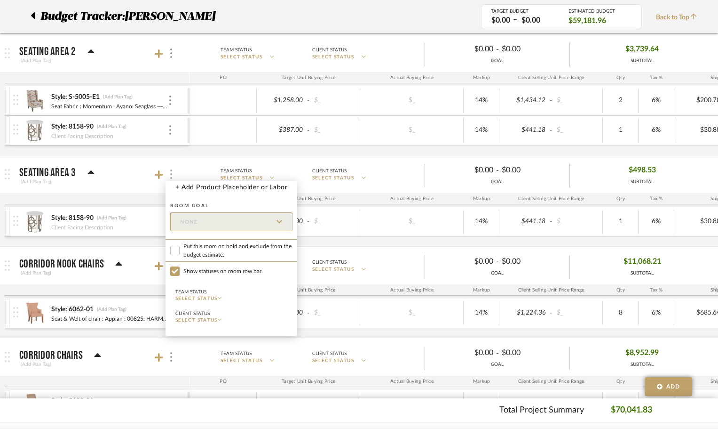
click at [172, 173] on div at bounding box center [359, 214] width 718 height 429
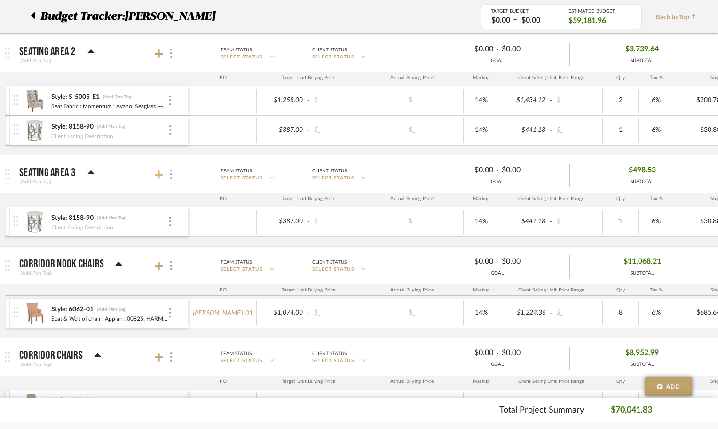
click at [158, 174] on icon at bounding box center [159, 174] width 8 height 8
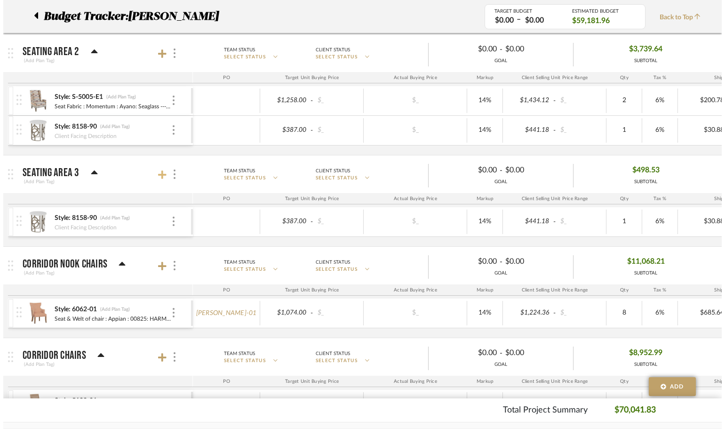
scroll to position [0, 0]
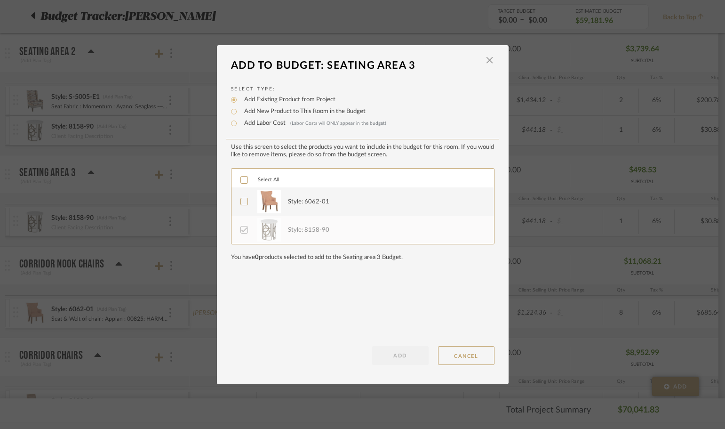
click at [241, 203] on icon at bounding box center [244, 201] width 7 height 7
click at [378, 354] on button "ADD" at bounding box center [400, 355] width 56 height 19
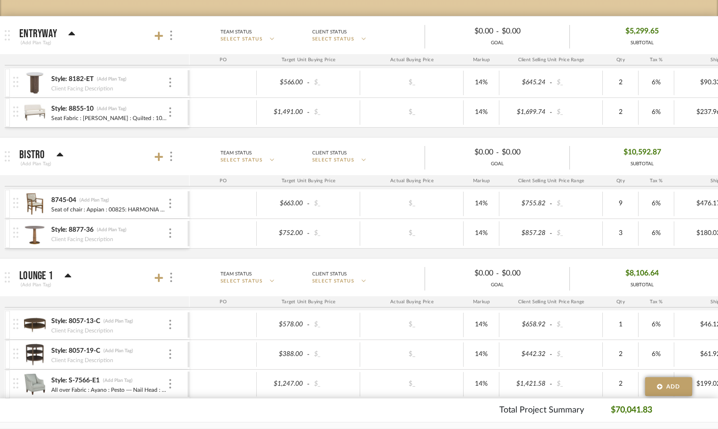
scroll to position [188, 0]
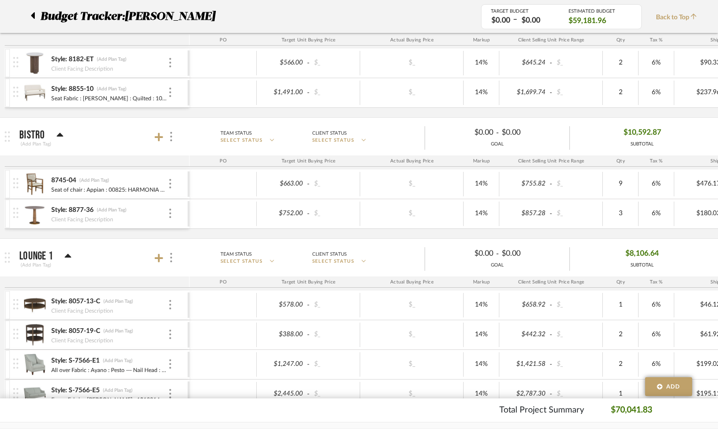
click at [28, 182] on img at bounding box center [34, 184] width 23 height 23
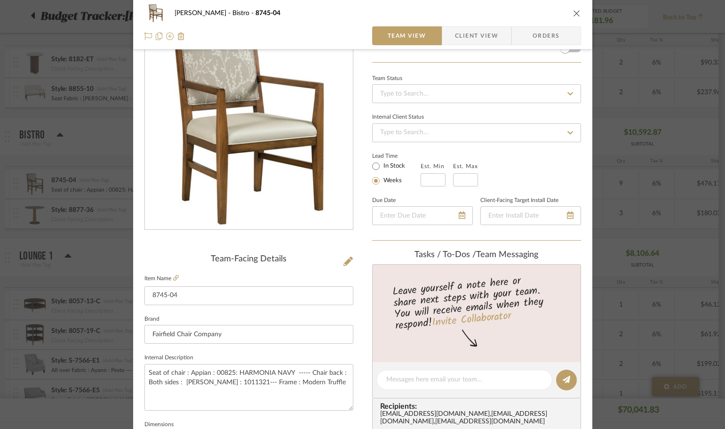
scroll to position [94, 0]
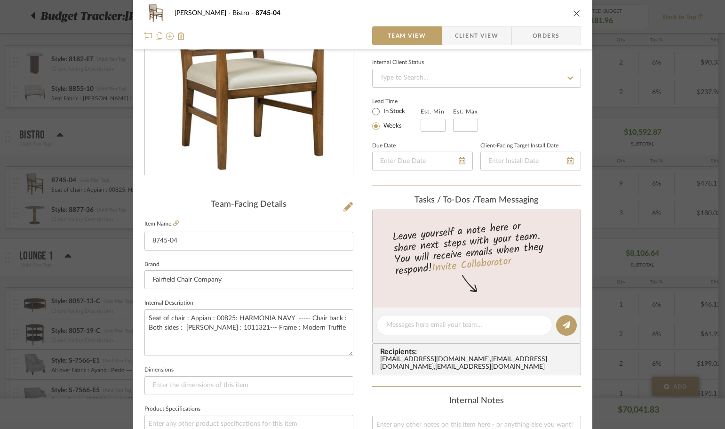
click at [573, 16] on icon "close" at bounding box center [577, 13] width 8 height 8
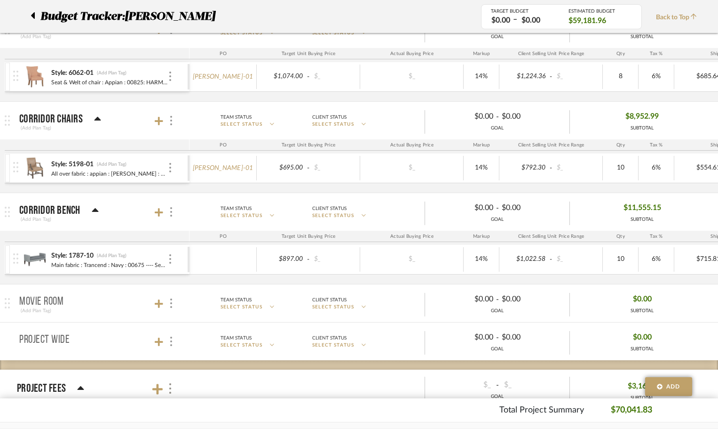
scroll to position [1082, 0]
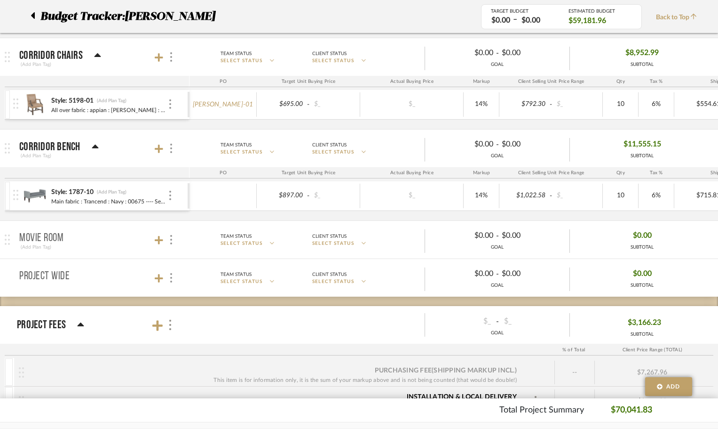
click at [37, 199] on img at bounding box center [34, 195] width 23 height 23
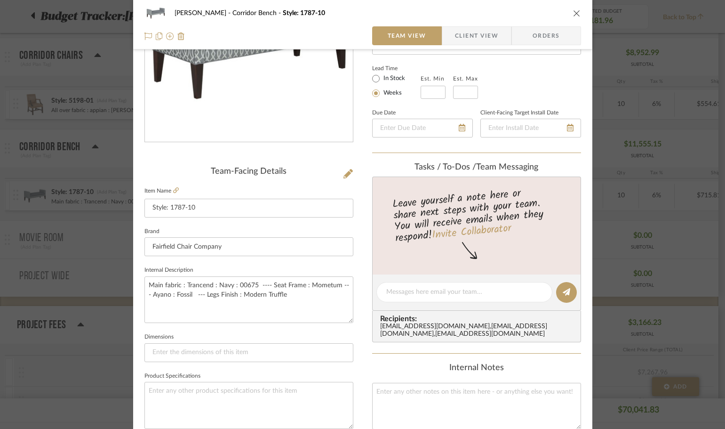
scroll to position [141, 0]
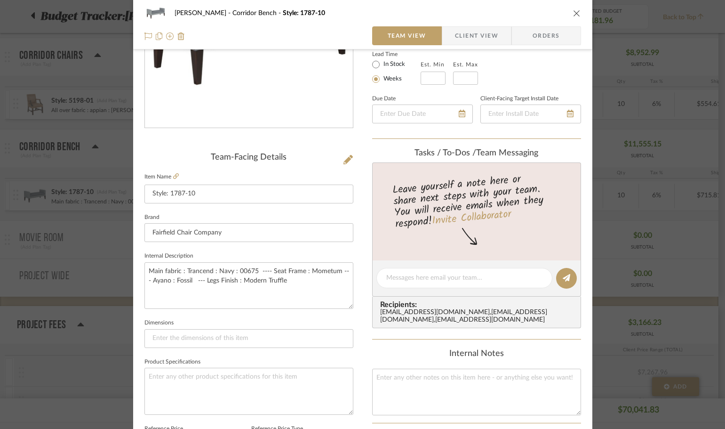
click at [573, 12] on icon "close" at bounding box center [577, 13] width 8 height 8
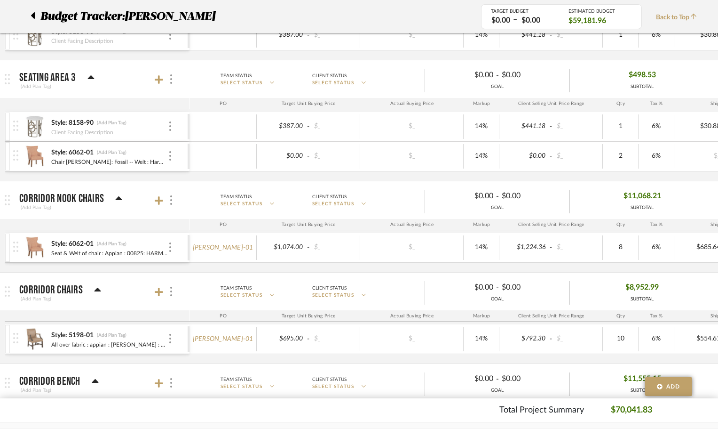
scroll to position [847, 0]
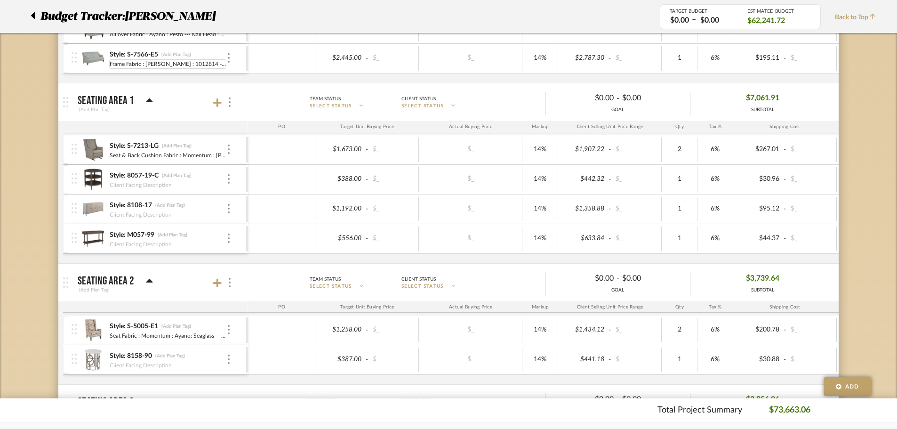
scroll to position [517, 0]
